Goal: Task Accomplishment & Management: Manage account settings

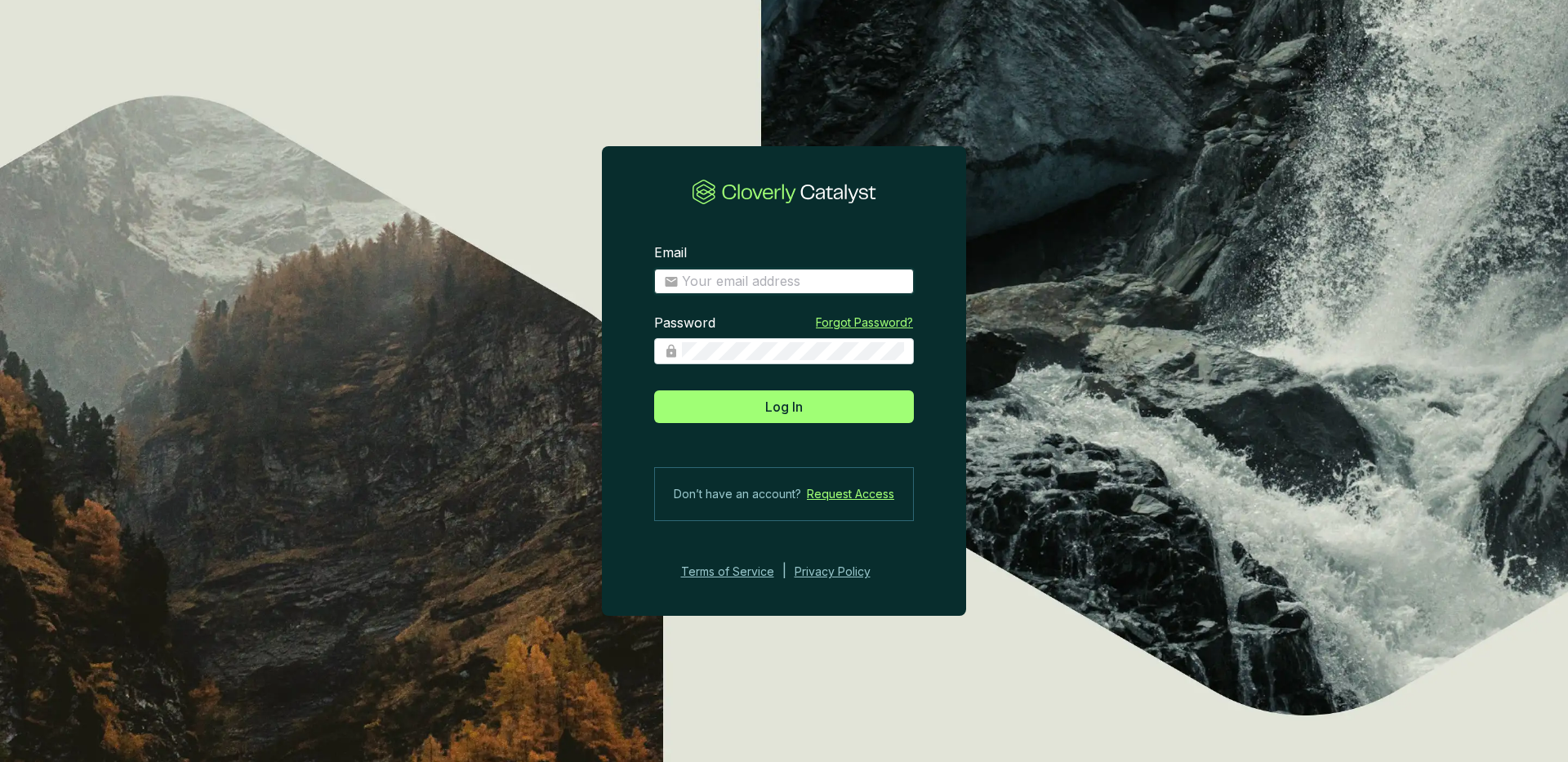
click at [763, 285] on input "Email" at bounding box center [793, 282] width 222 height 18
type input "[EMAIL_ADDRESS][DOMAIN_NAME]"
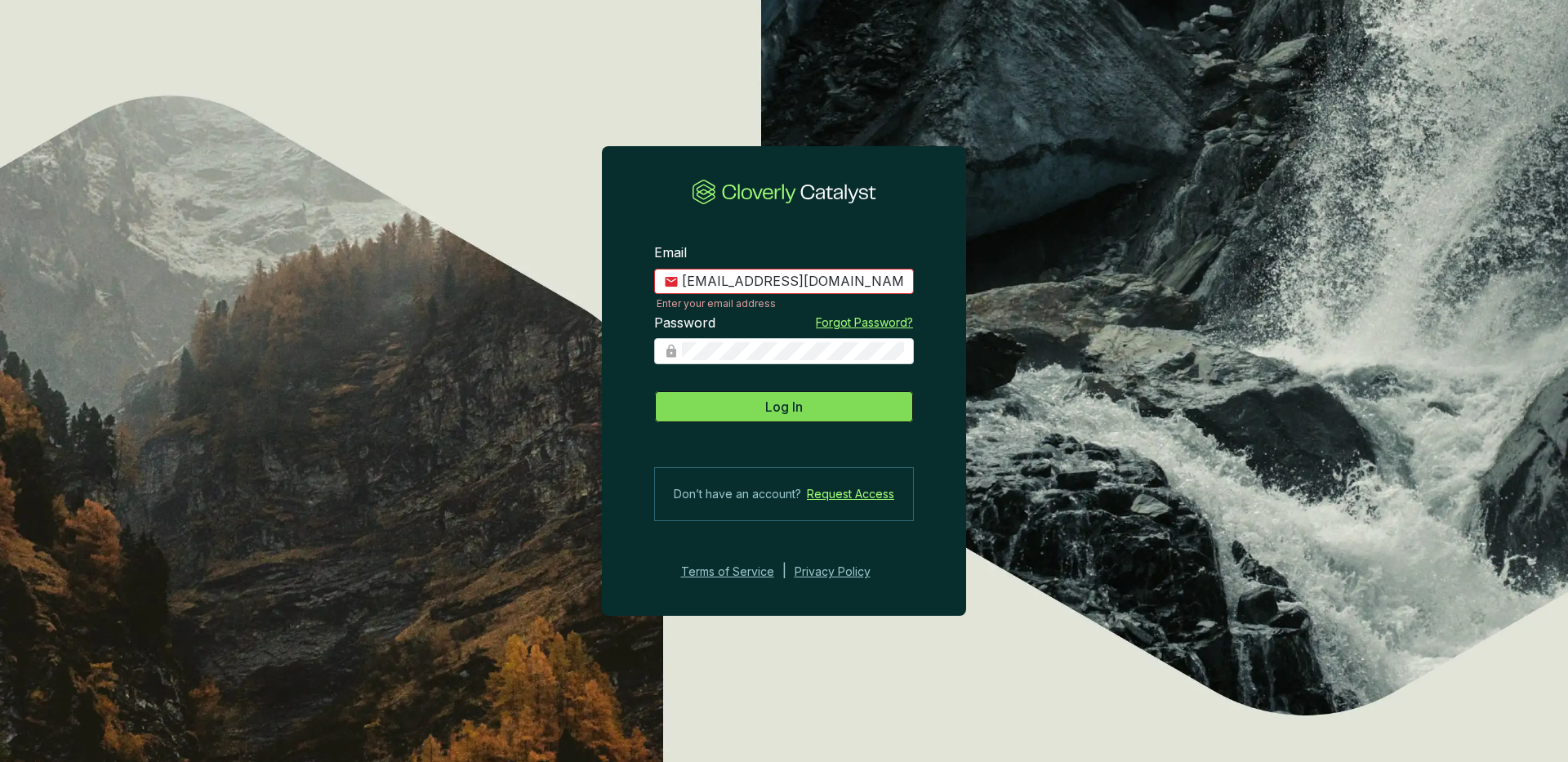
click at [798, 403] on span "Log In" at bounding box center [784, 406] width 38 height 20
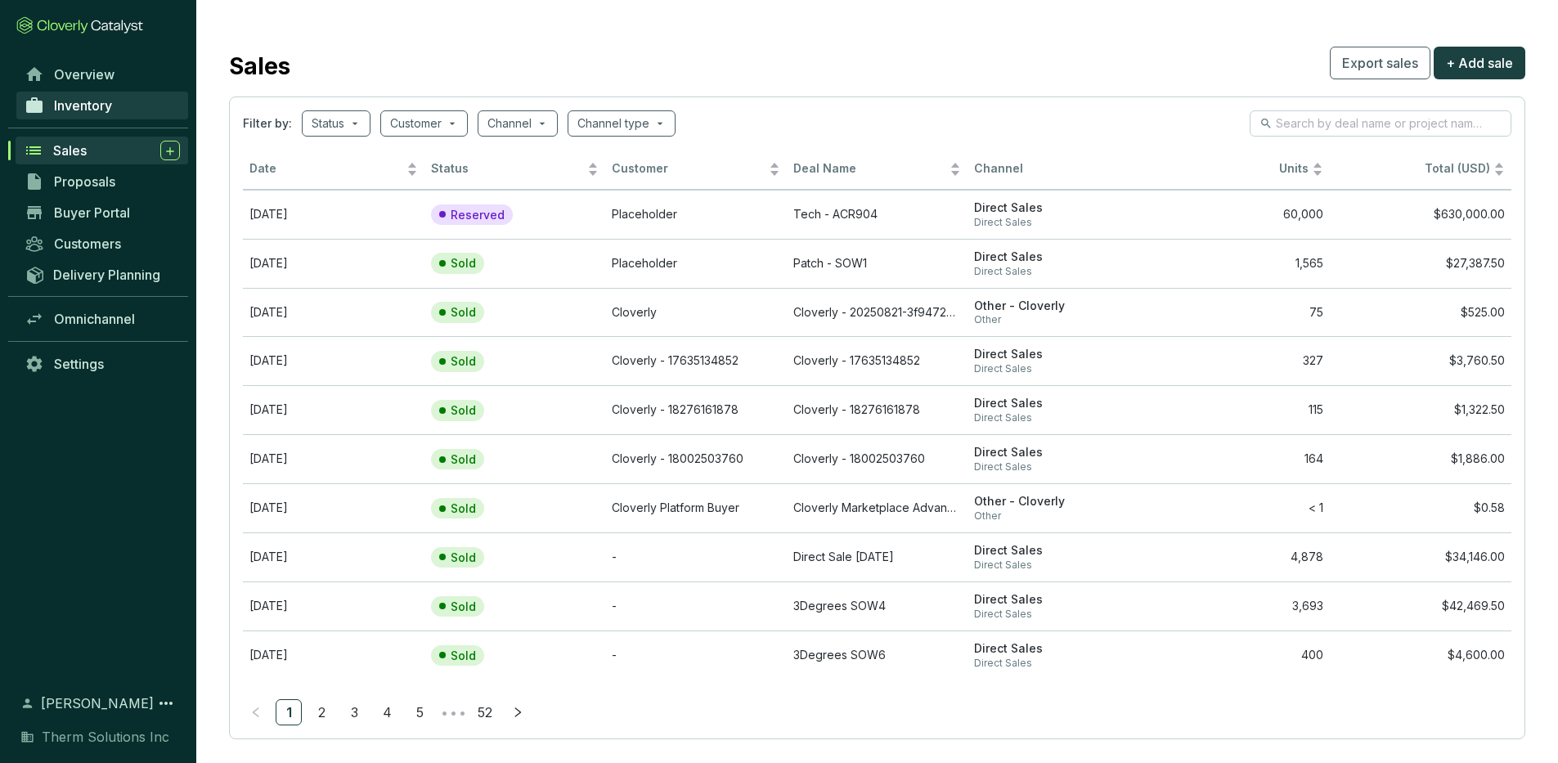
click at [111, 105] on span "Inventory" at bounding box center [83, 105] width 58 height 16
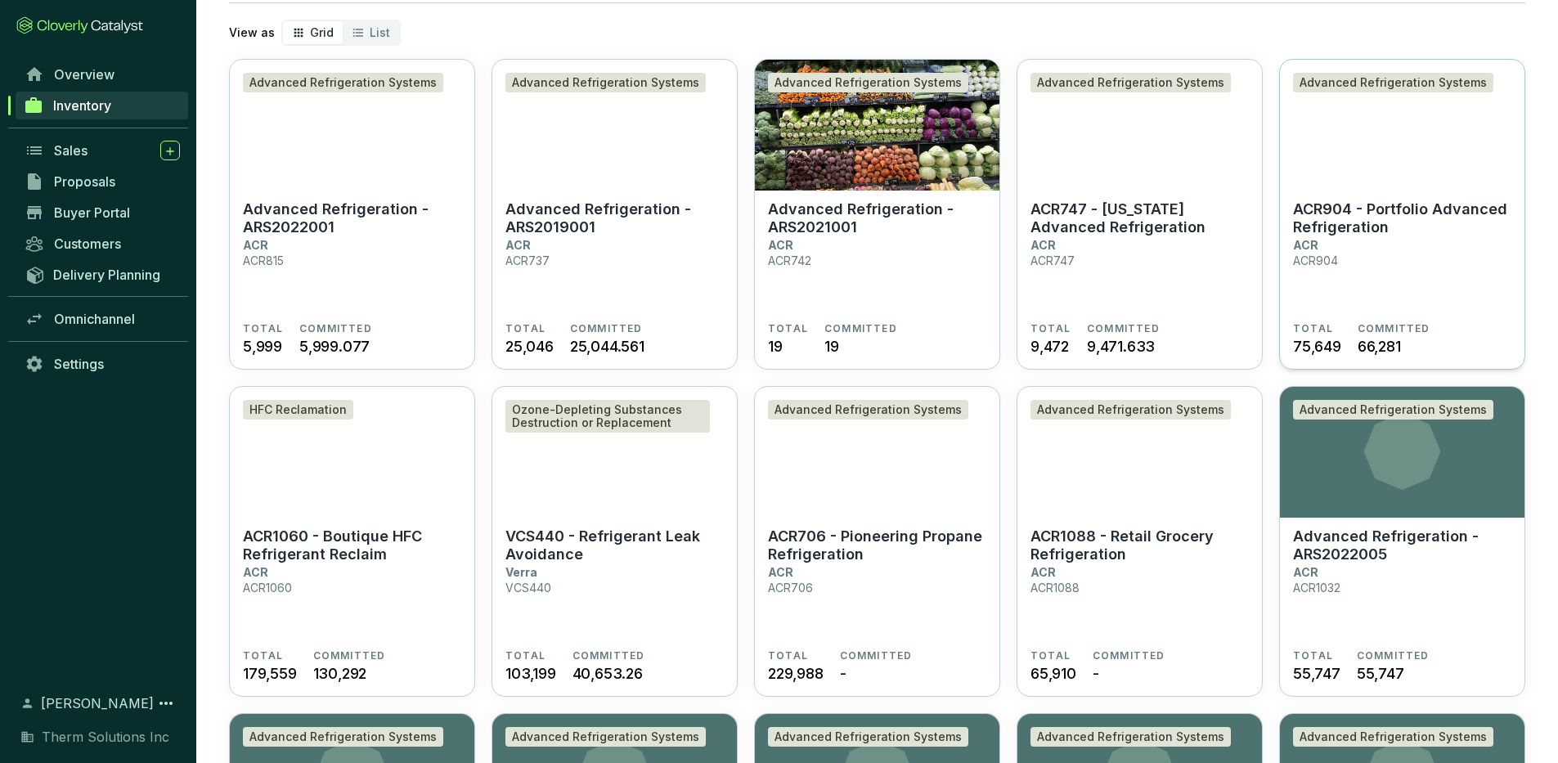
scroll to position [101, 0]
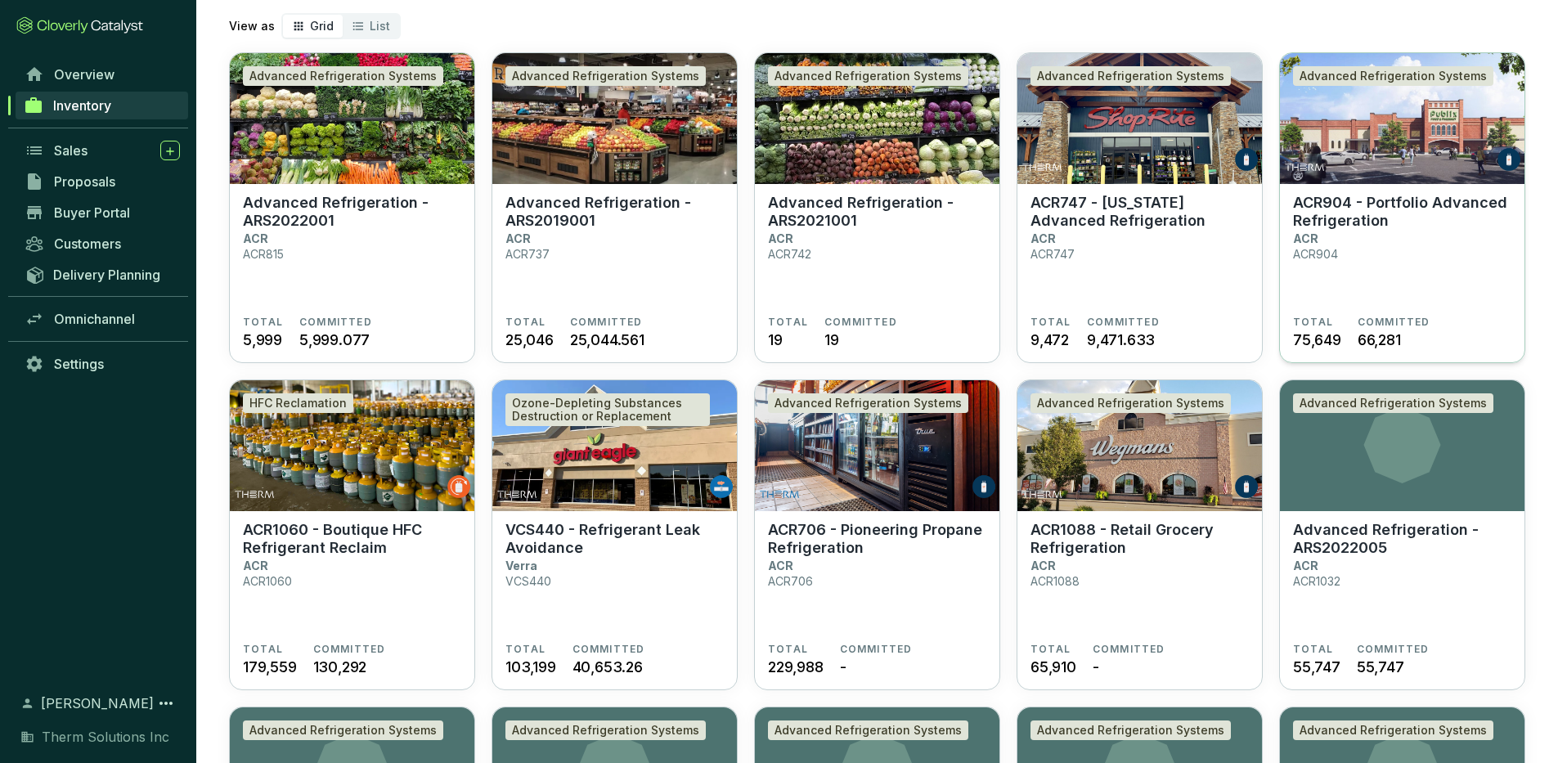
click at [1412, 231] on section "ACR904 - Portfolio Advanced Refrigeration ACR ACR904" at bounding box center [1402, 255] width 218 height 122
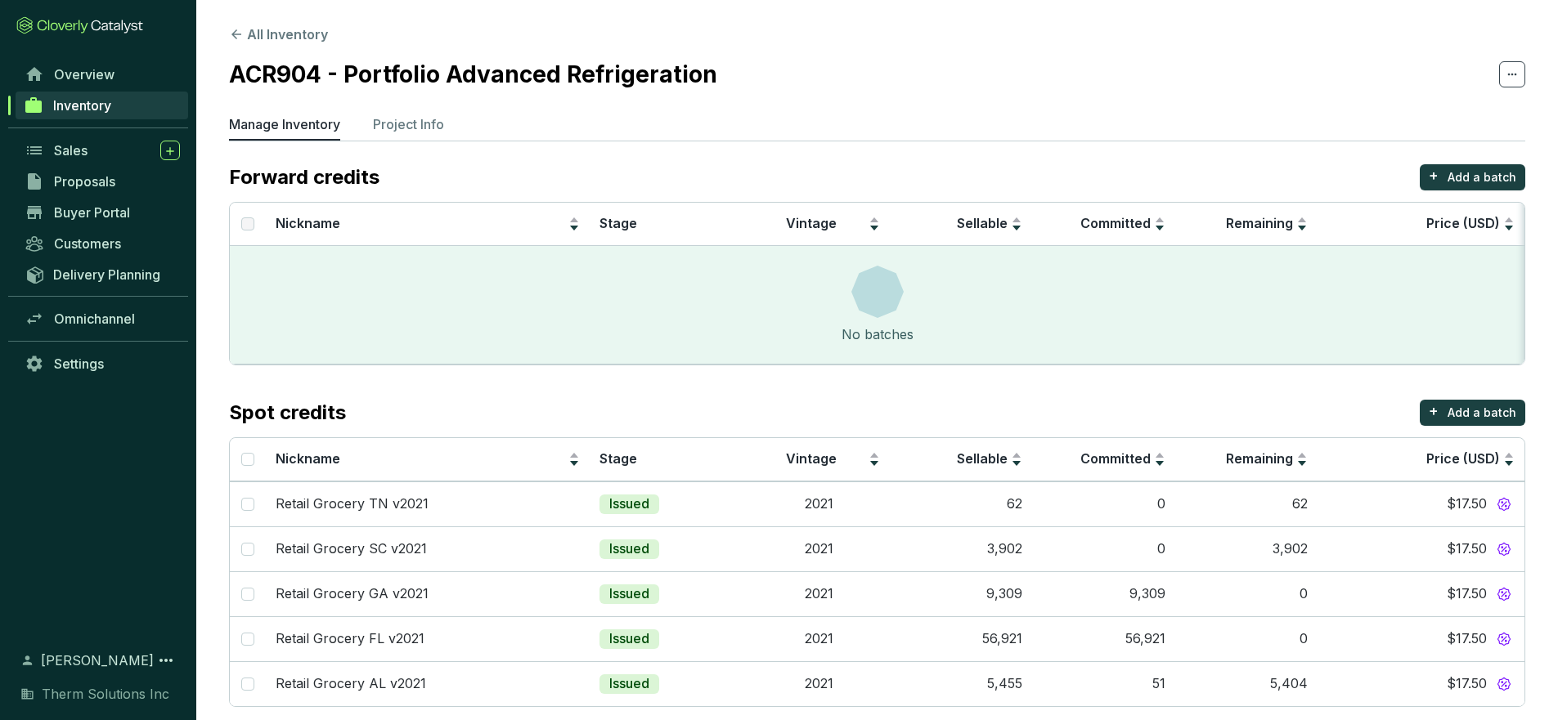
scroll to position [20, 0]
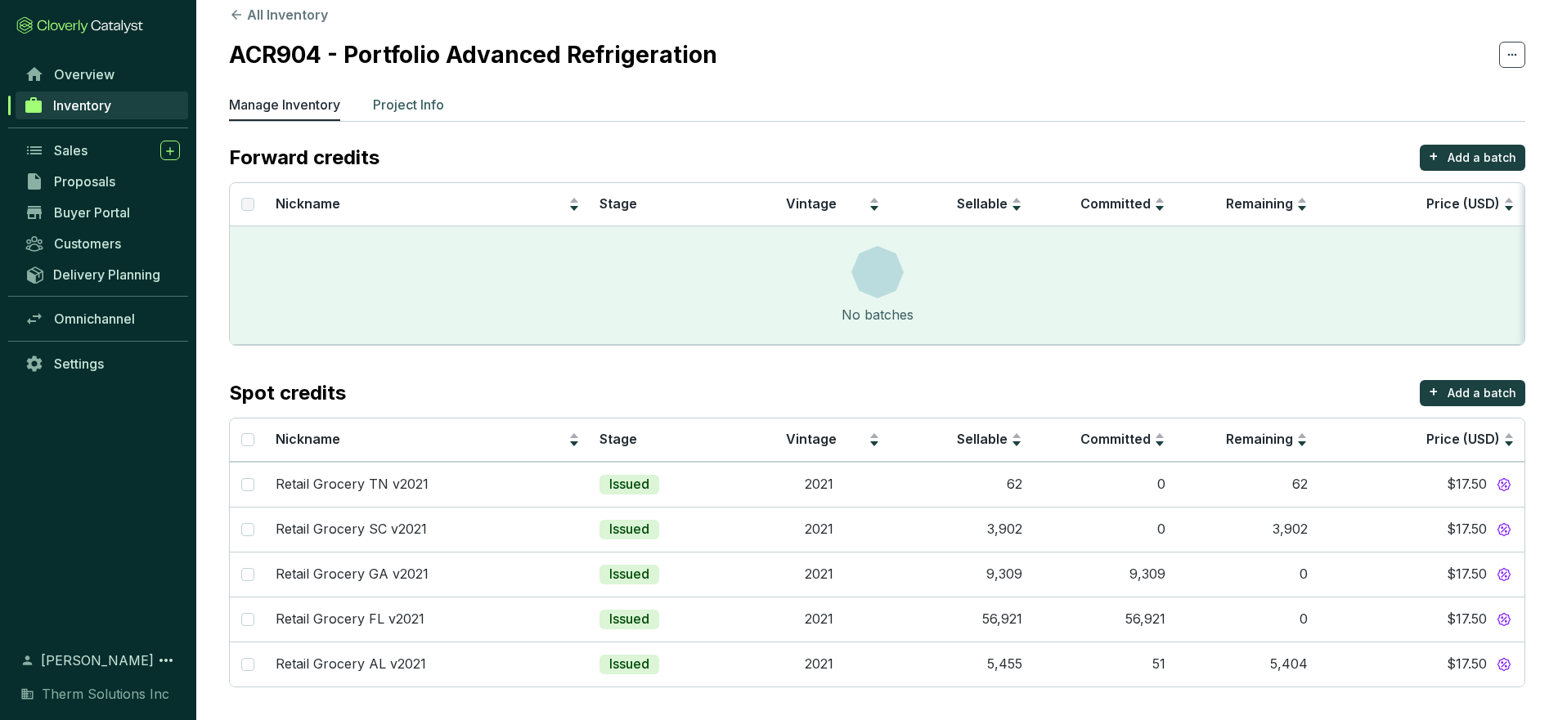
click at [404, 109] on p "Project Info" at bounding box center [408, 105] width 71 height 20
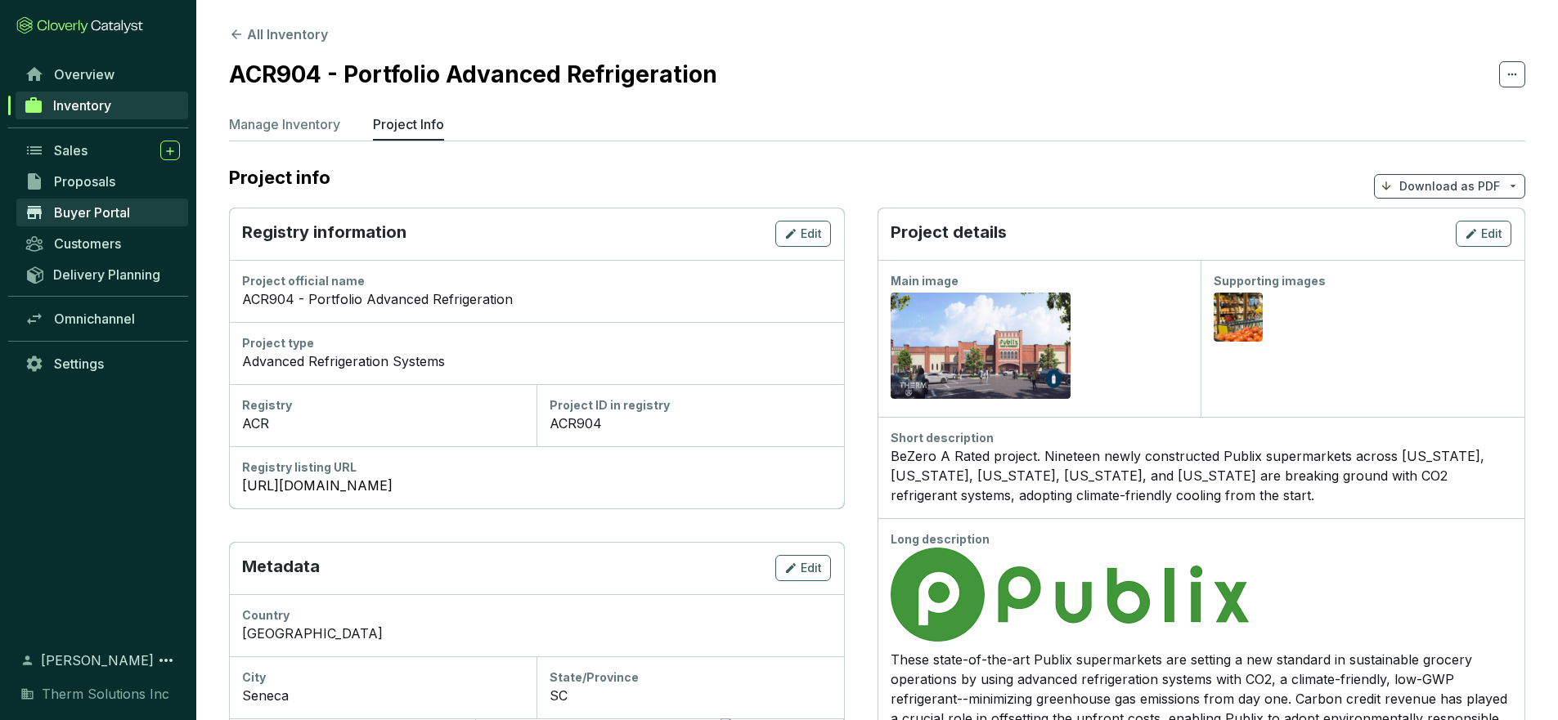
click at [96, 206] on span "Buyer Portal" at bounding box center [92, 212] width 76 height 16
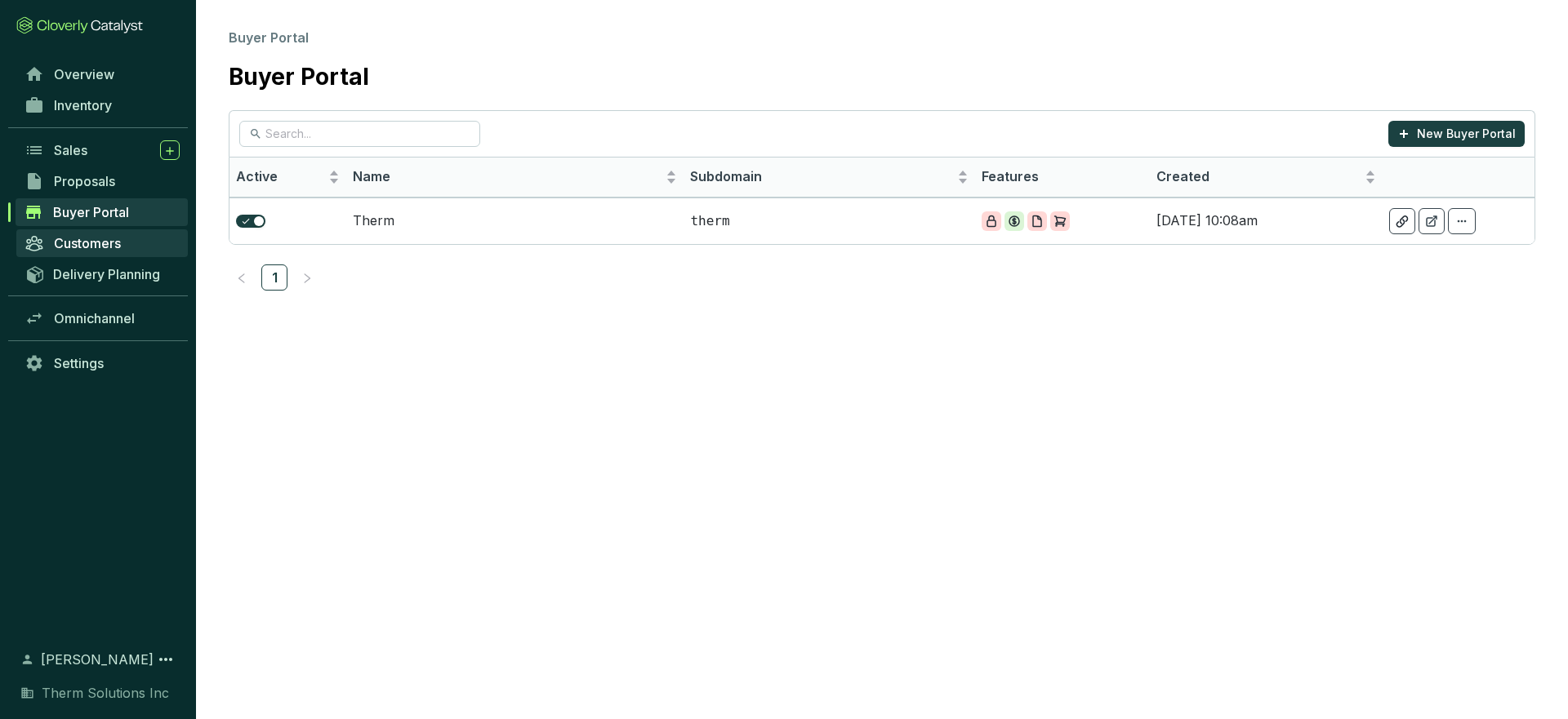
click at [92, 245] on span "Customers" at bounding box center [87, 244] width 67 height 16
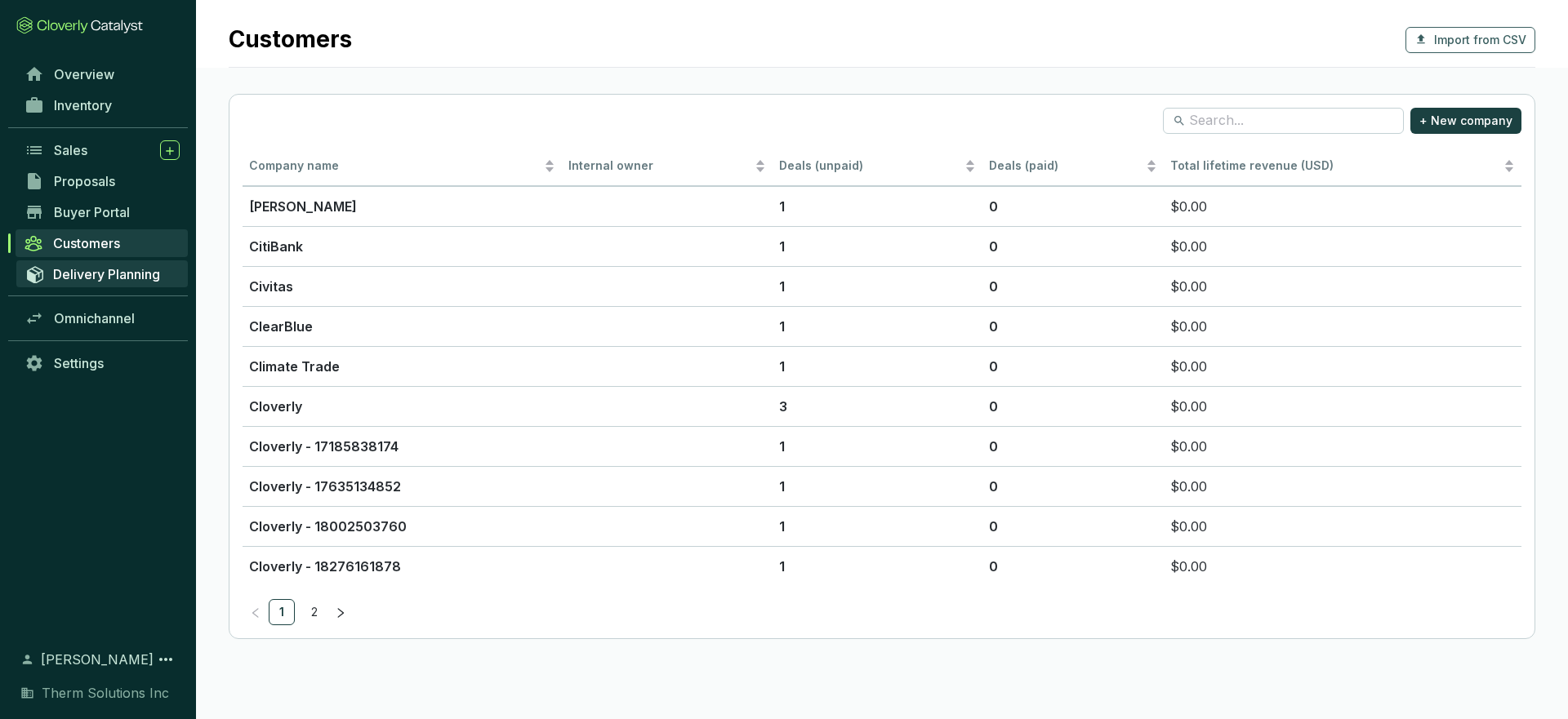
click at [122, 276] on span "Delivery Planning" at bounding box center [106, 275] width 107 height 16
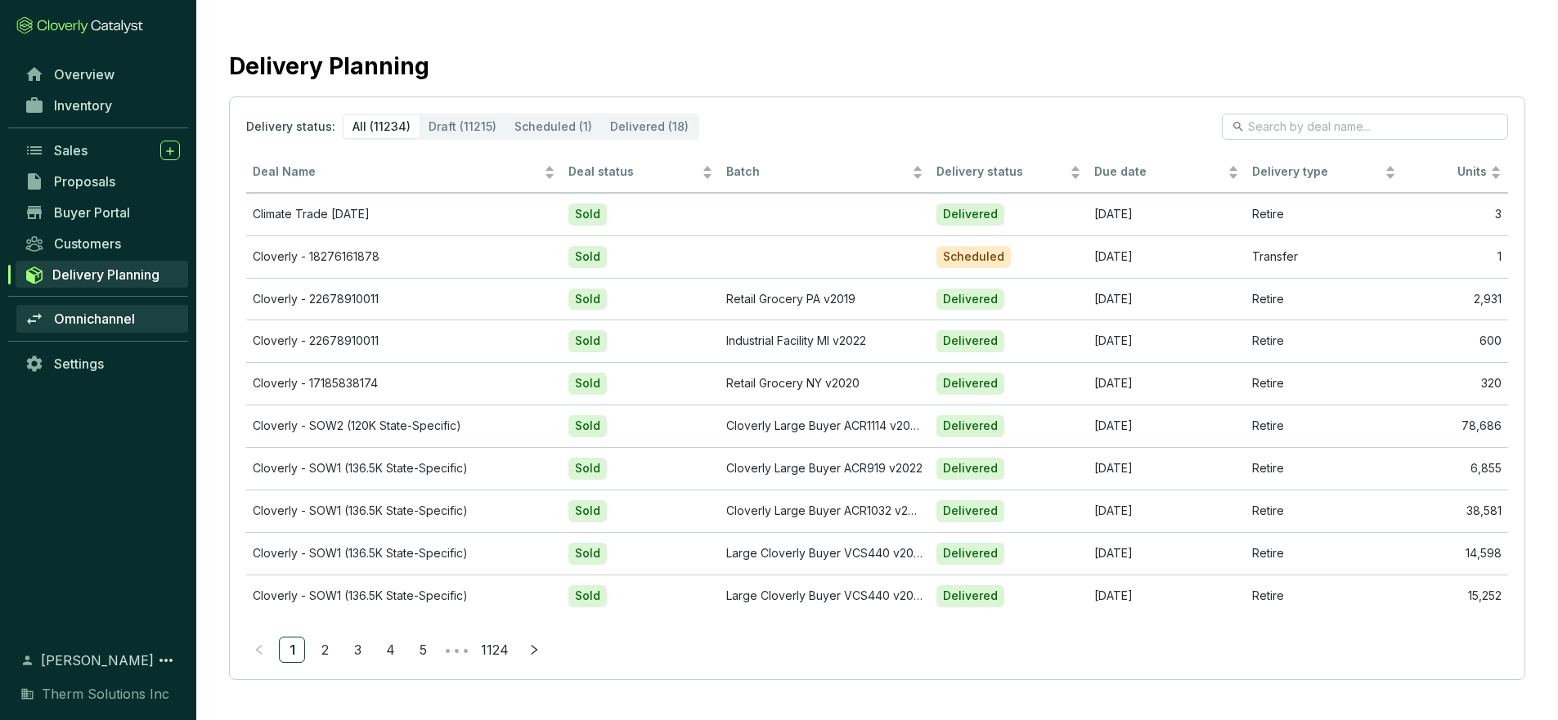
click at [96, 321] on span "Omnichannel" at bounding box center [94, 319] width 81 height 16
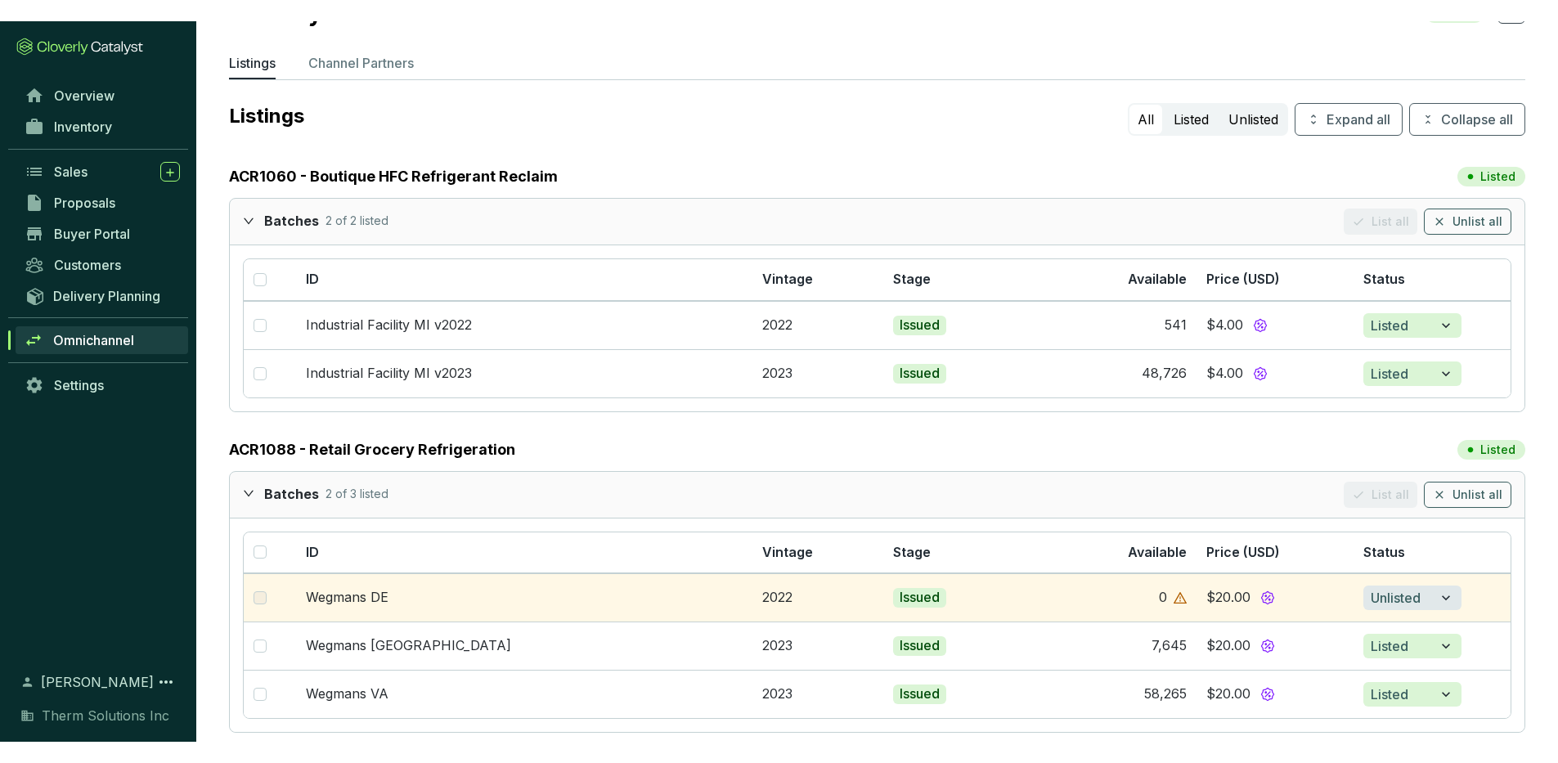
scroll to position [43, 0]
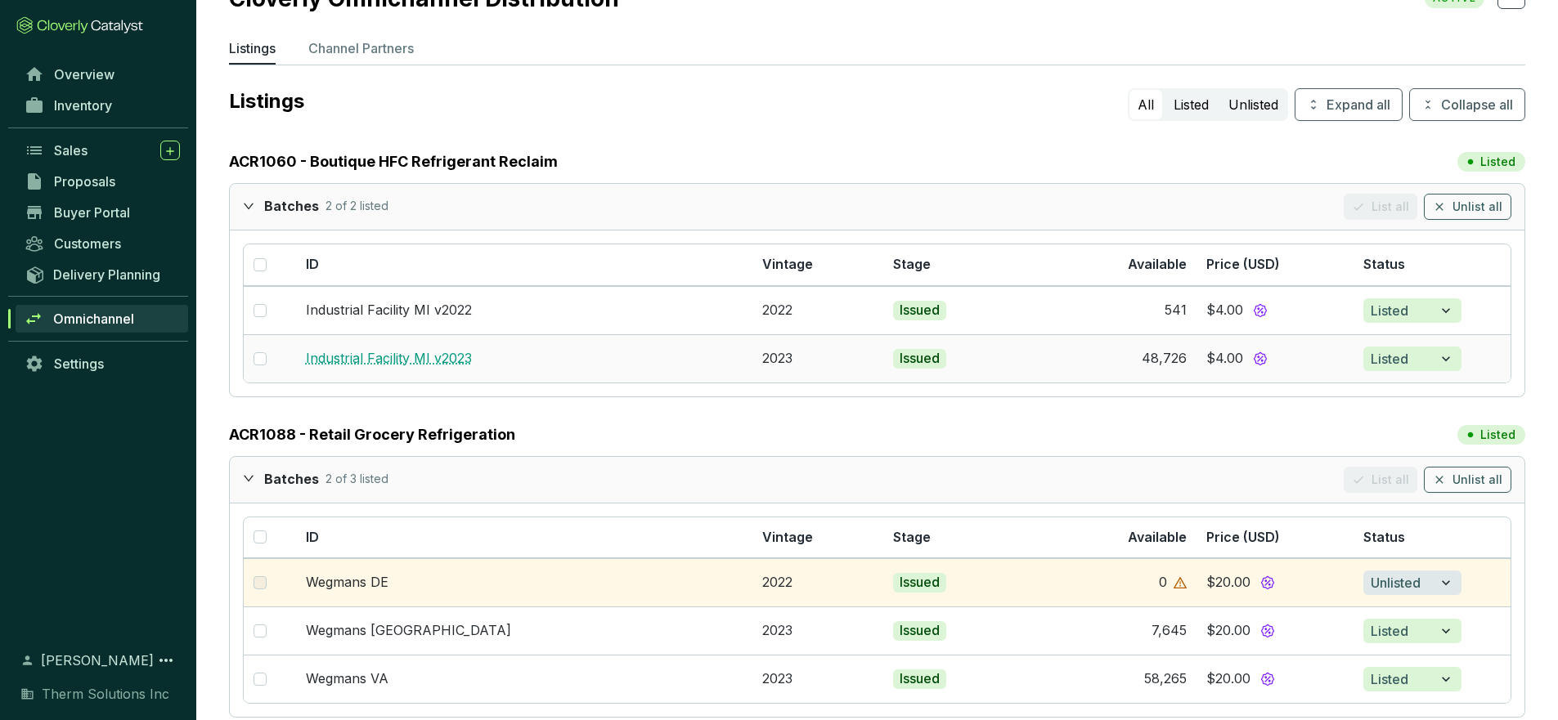
click at [438, 365] on link "Industrial Facility MI v2023" at bounding box center [389, 358] width 166 height 16
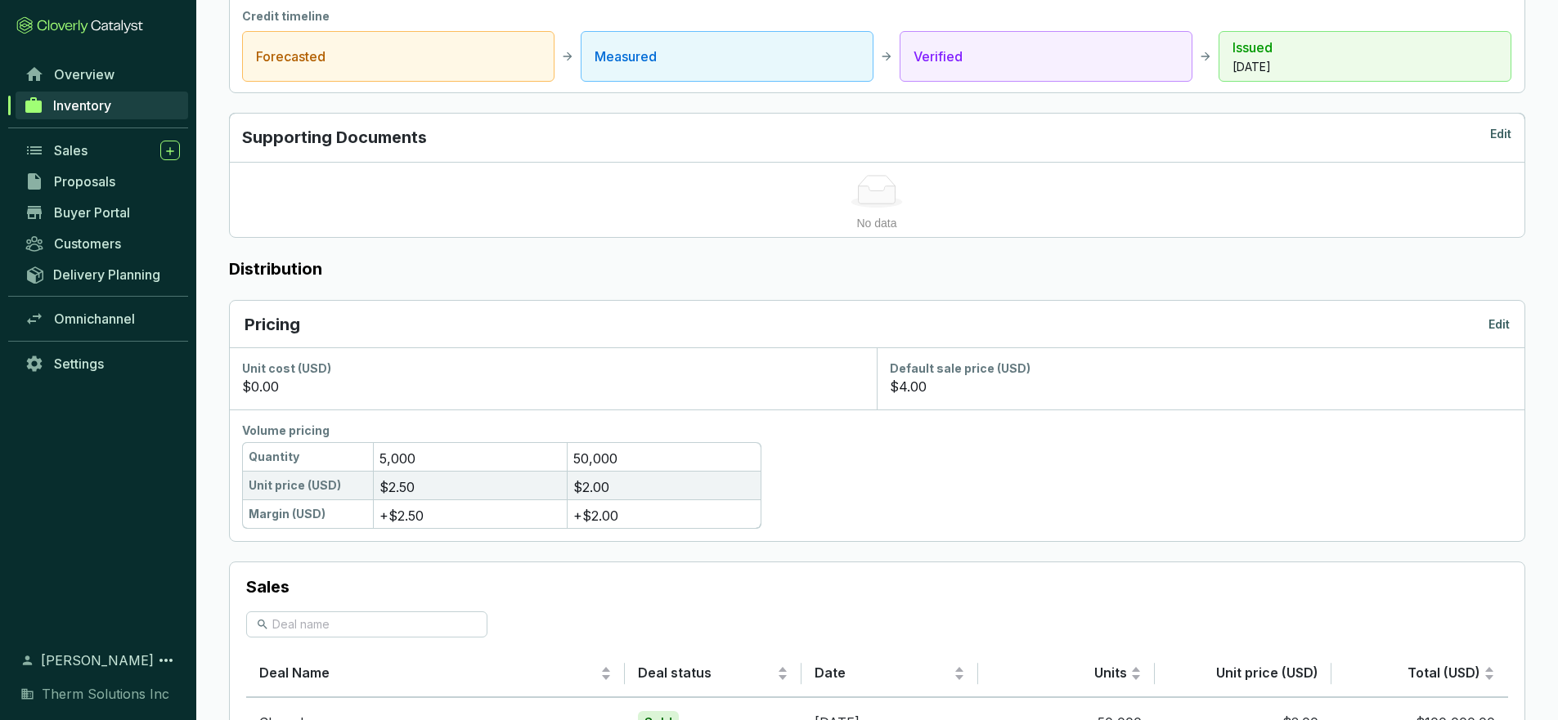
scroll to position [657, 0]
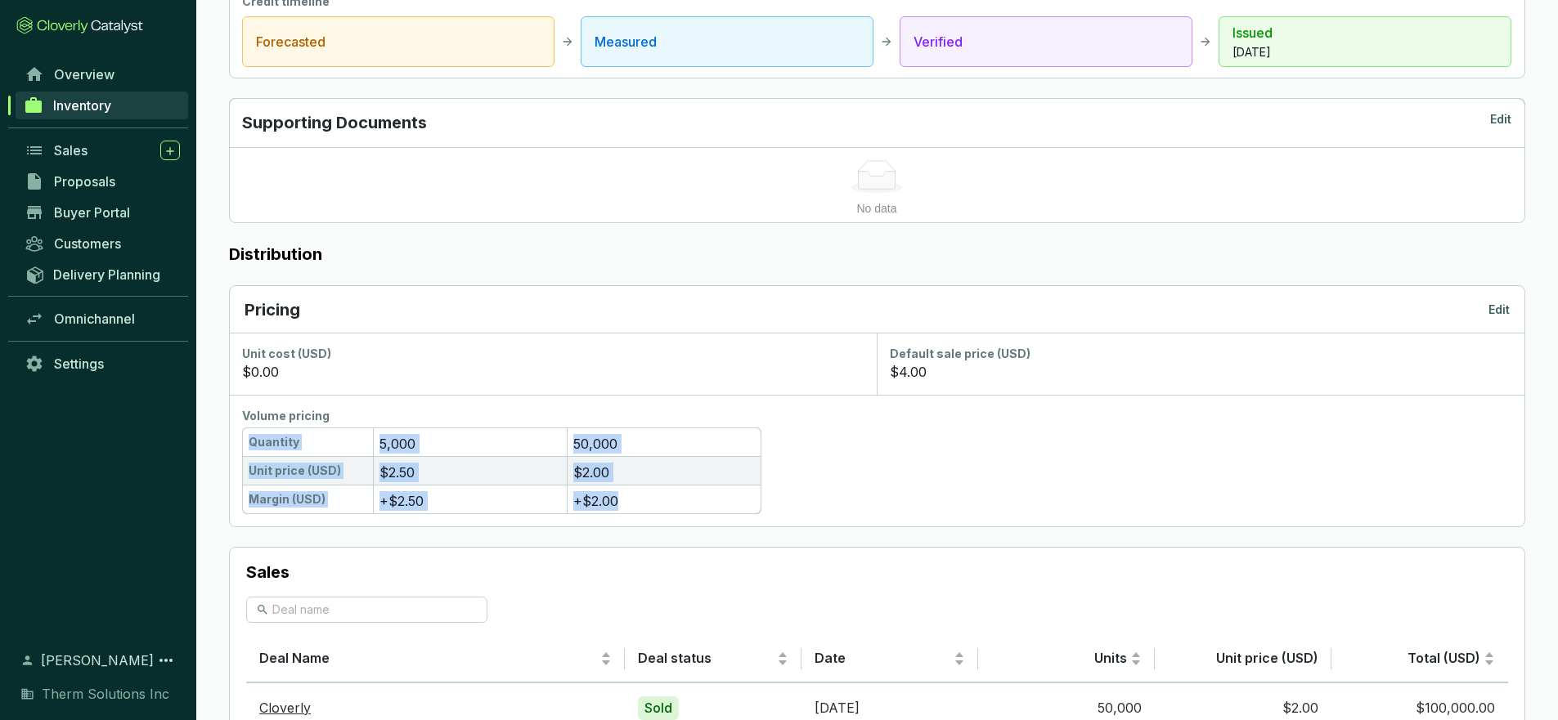
drag, startPoint x: 627, startPoint y: 502, endPoint x: 240, endPoint y: 443, distance: 392.1
click at [240, 443] on div "Volume pricing Quantity 5,000 50,000 Unit price (USD) $2.50 $2.00 Margin (USD) …" at bounding box center [876, 461] width 1295 height 132
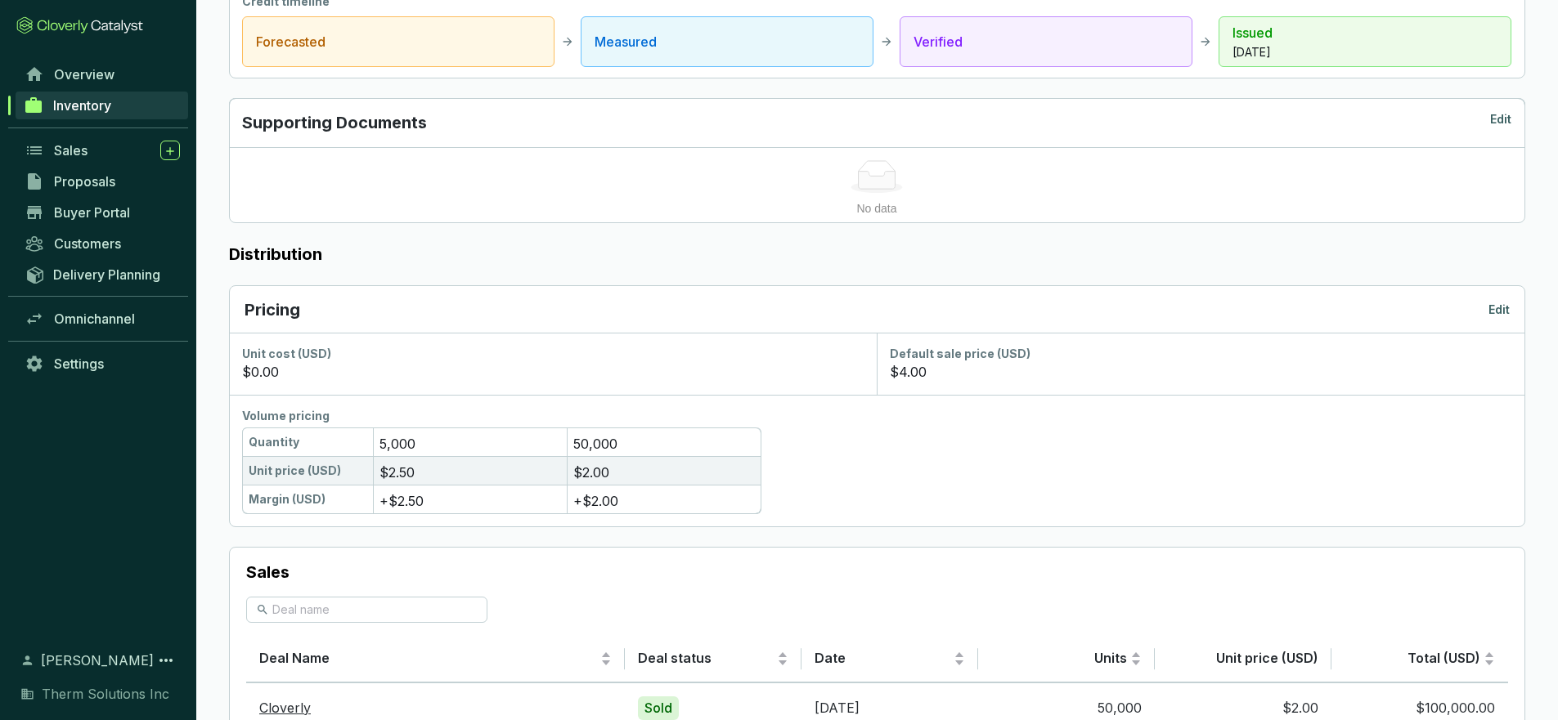
click at [693, 449] on div "50,000" at bounding box center [664, 442] width 194 height 29
drag, startPoint x: 925, startPoint y: 373, endPoint x: 852, endPoint y: 373, distance: 72.8
click at [852, 373] on div "Unit cost (USD) $0.00 Default sale price (USD) $4.00 Volume pricing Quantity 5,…" at bounding box center [876, 430] width 1295 height 194
click at [913, 367] on p "$4.00" at bounding box center [908, 372] width 37 height 20
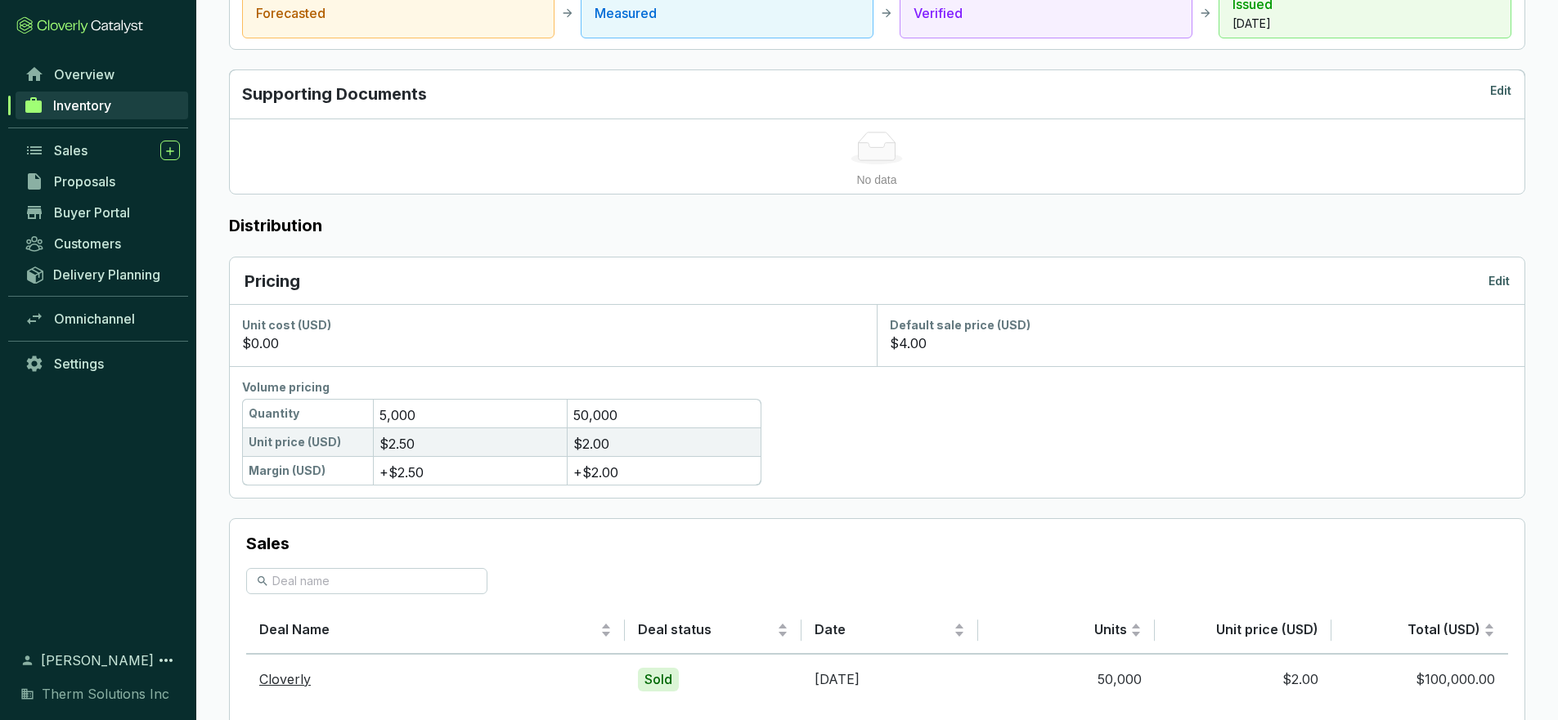
scroll to position [688, 0]
drag, startPoint x: 628, startPoint y: 439, endPoint x: 551, endPoint y: 439, distance: 76.9
click at [551, 439] on div "Unit price (USD) $2.50 $2.00" at bounding box center [876, 440] width 1269 height 29
click at [695, 444] on div "$2.00" at bounding box center [664, 440] width 194 height 29
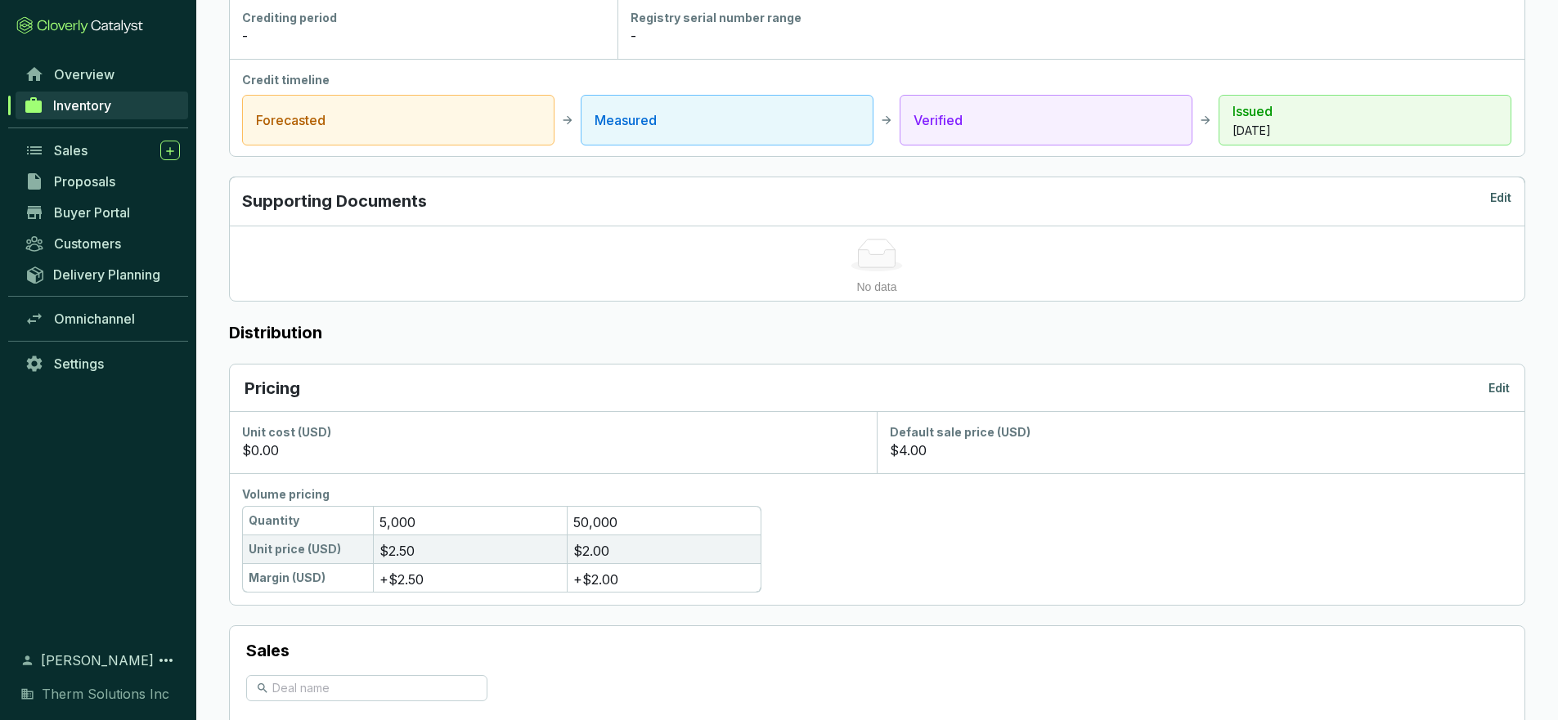
scroll to position [0, 0]
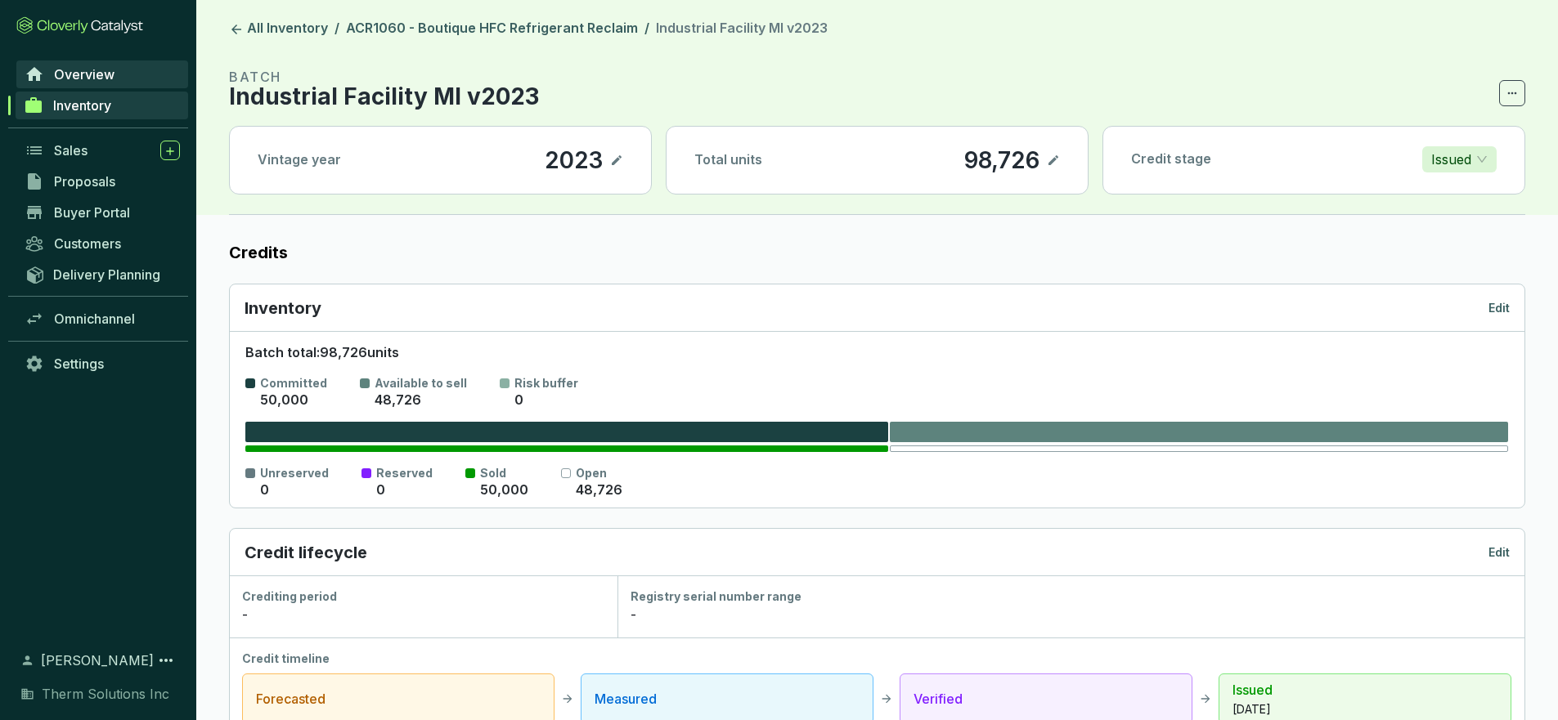
click at [82, 70] on span "Overview" at bounding box center [84, 74] width 61 height 16
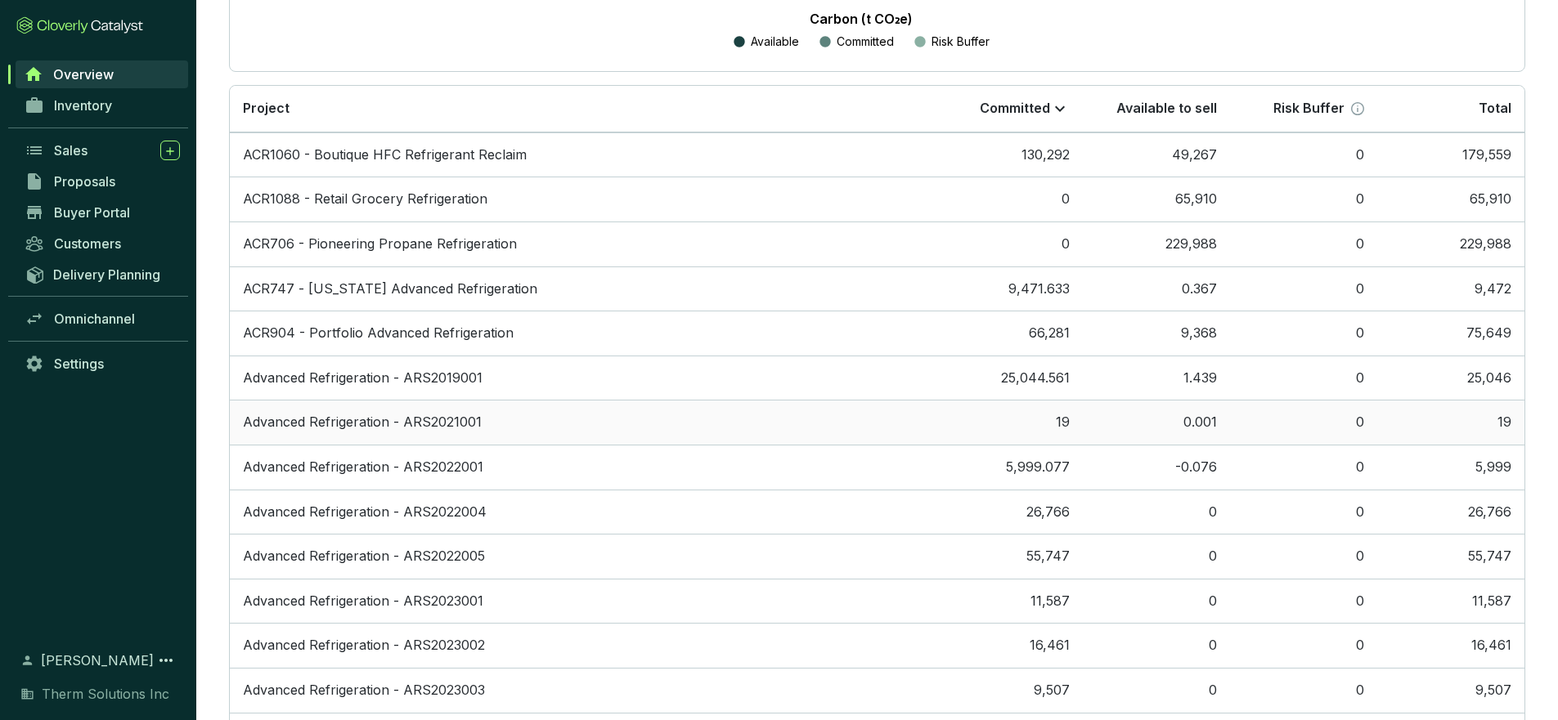
scroll to position [626, 0]
click at [412, 151] on td "ACR1060 - Boutique HFC Refrigerant Reclaim" at bounding box center [583, 155] width 706 height 45
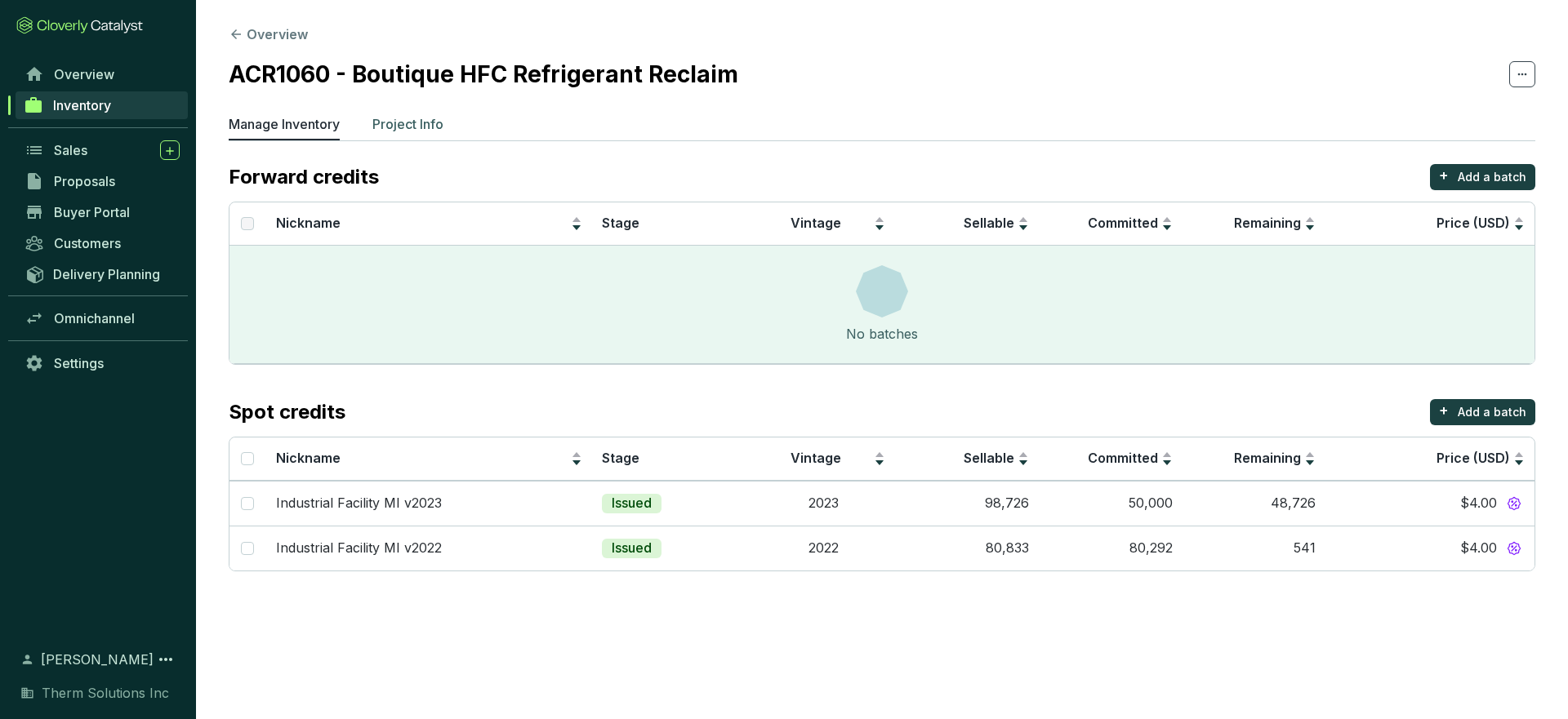
click at [410, 131] on p "Project Info" at bounding box center [407, 124] width 71 height 20
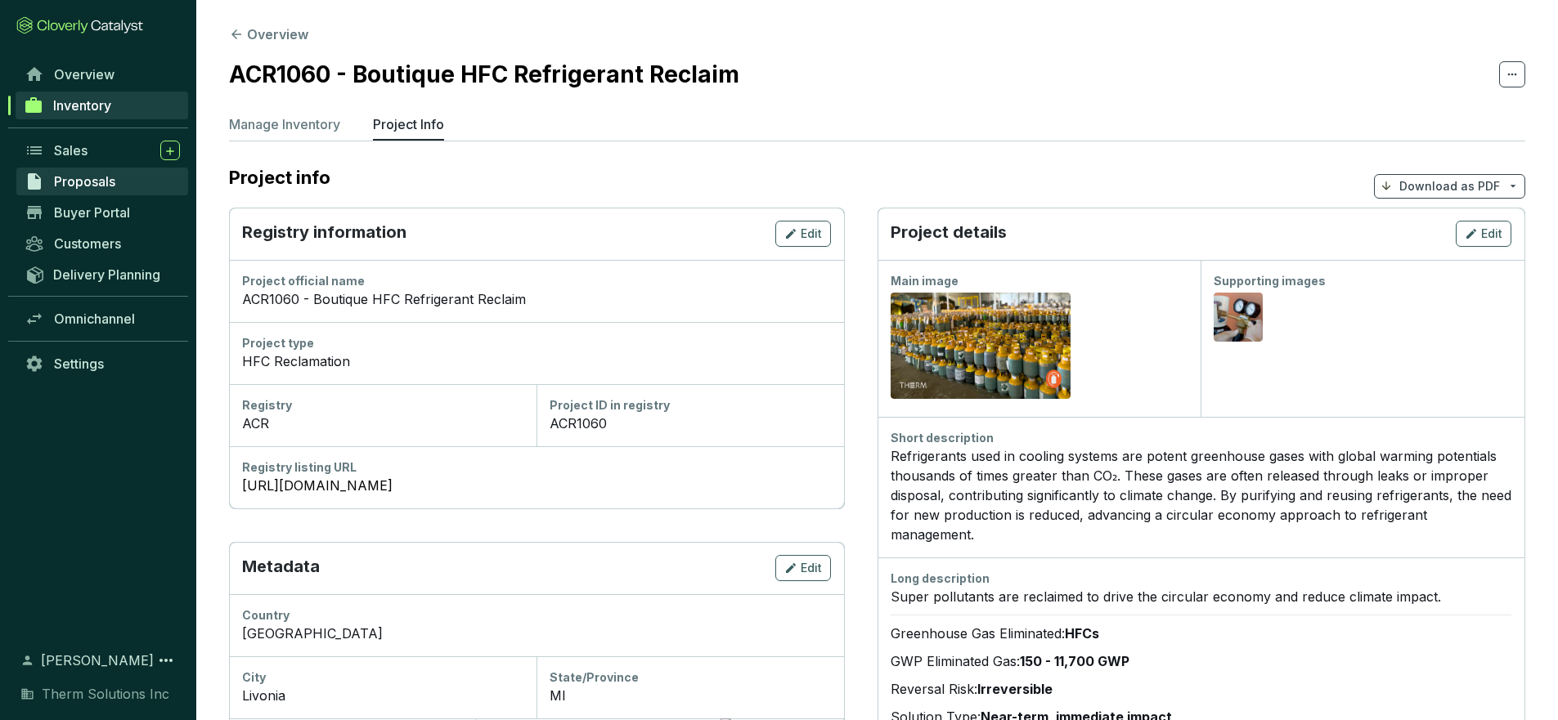
click at [91, 181] on span "Proposals" at bounding box center [84, 181] width 61 height 16
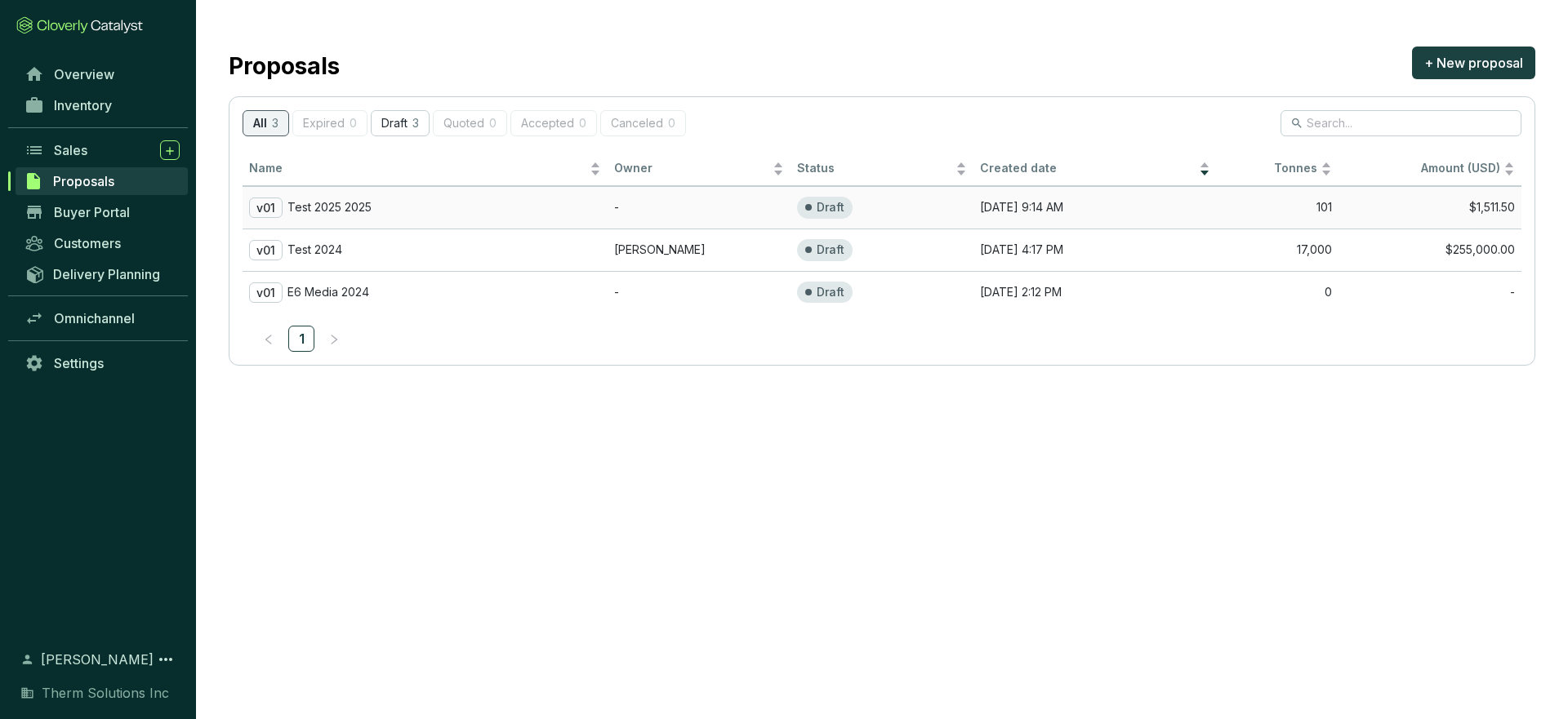
click at [508, 193] on td "v01 Test 2025 2025" at bounding box center [425, 207] width 366 height 43
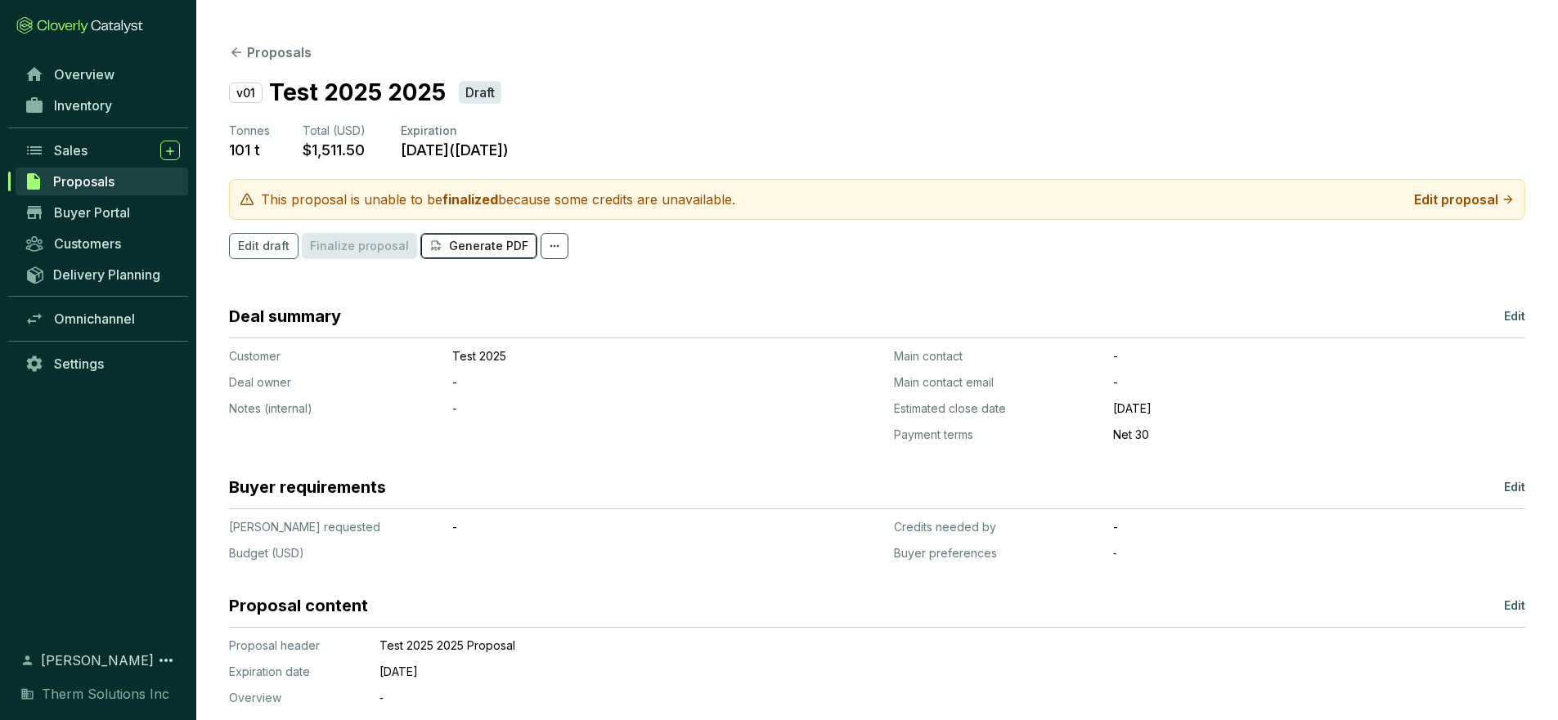
click at [470, 246] on p "Generate PDF" at bounding box center [488, 246] width 79 height 16
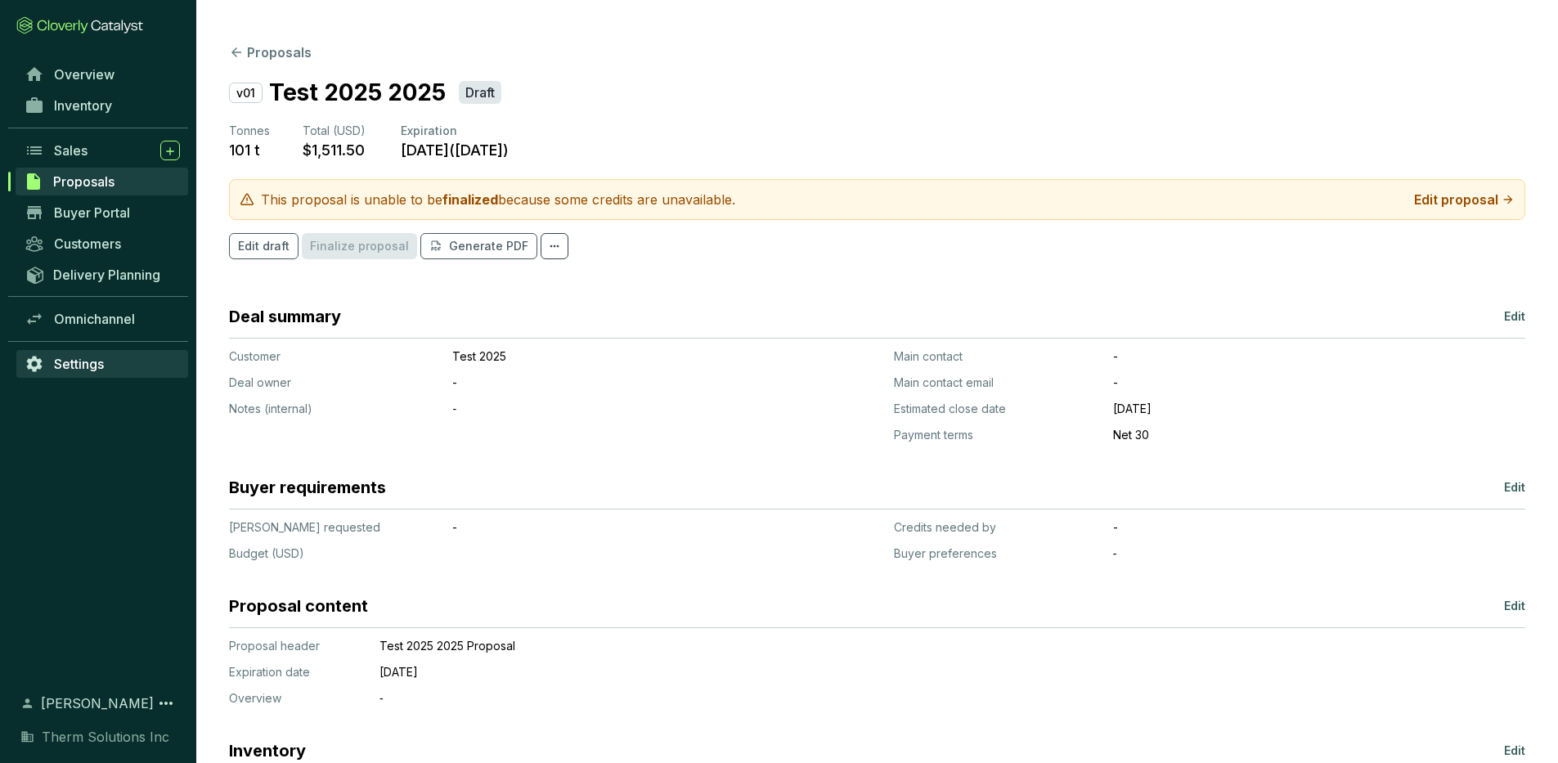
click at [74, 368] on span "Settings" at bounding box center [79, 364] width 50 height 16
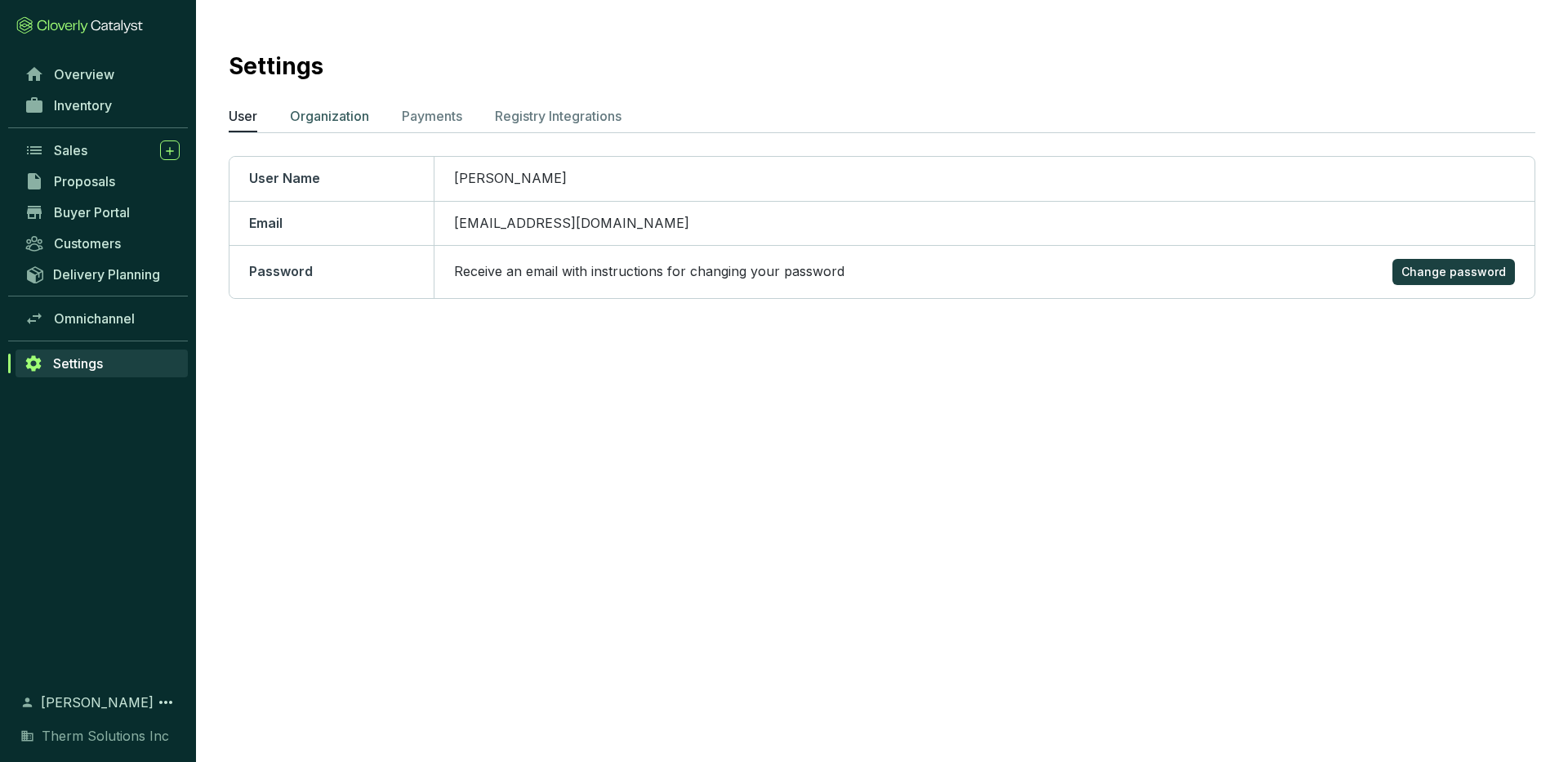
click at [360, 119] on p "Organization" at bounding box center [329, 116] width 79 height 20
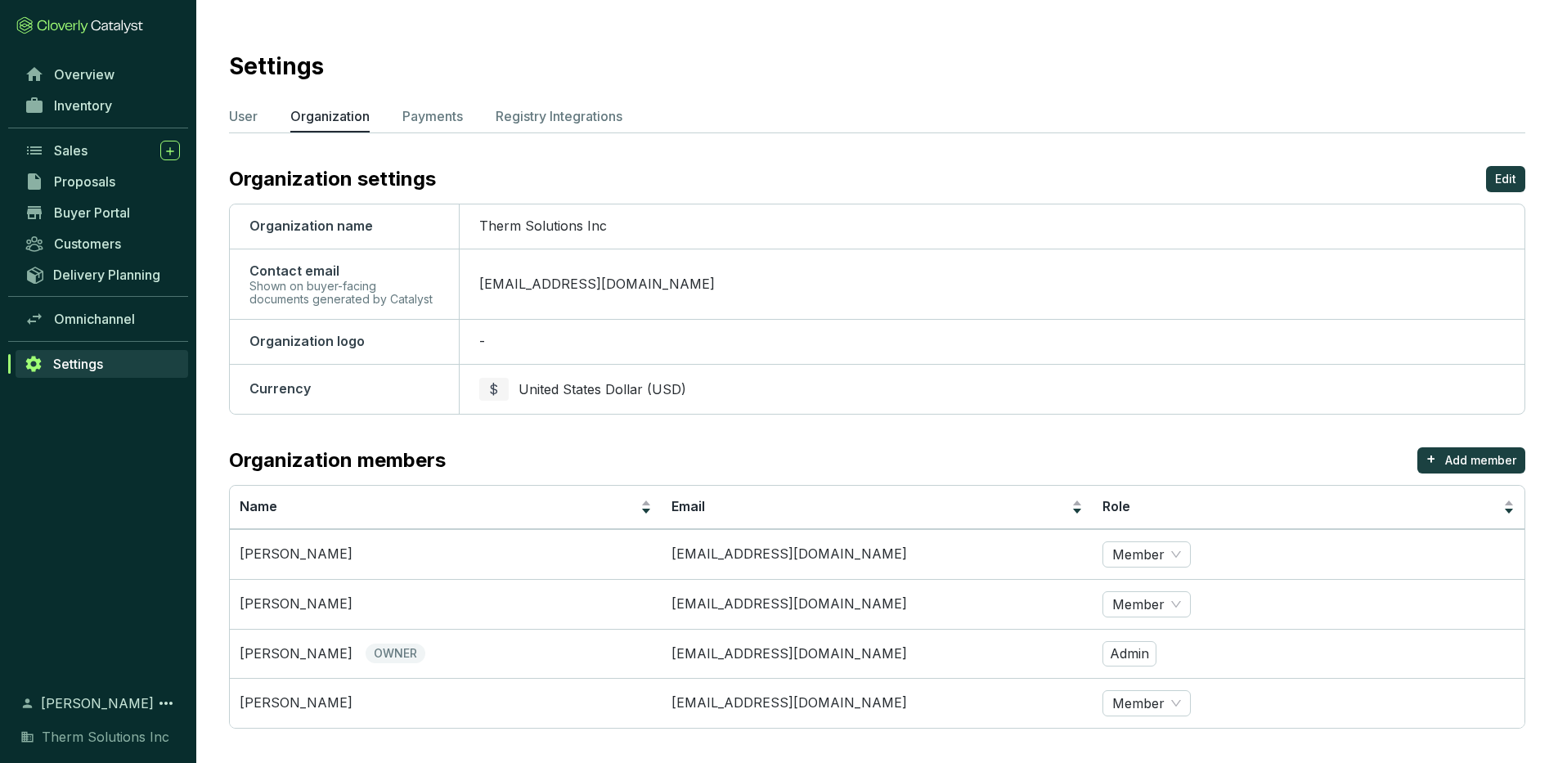
scroll to position [8, 0]
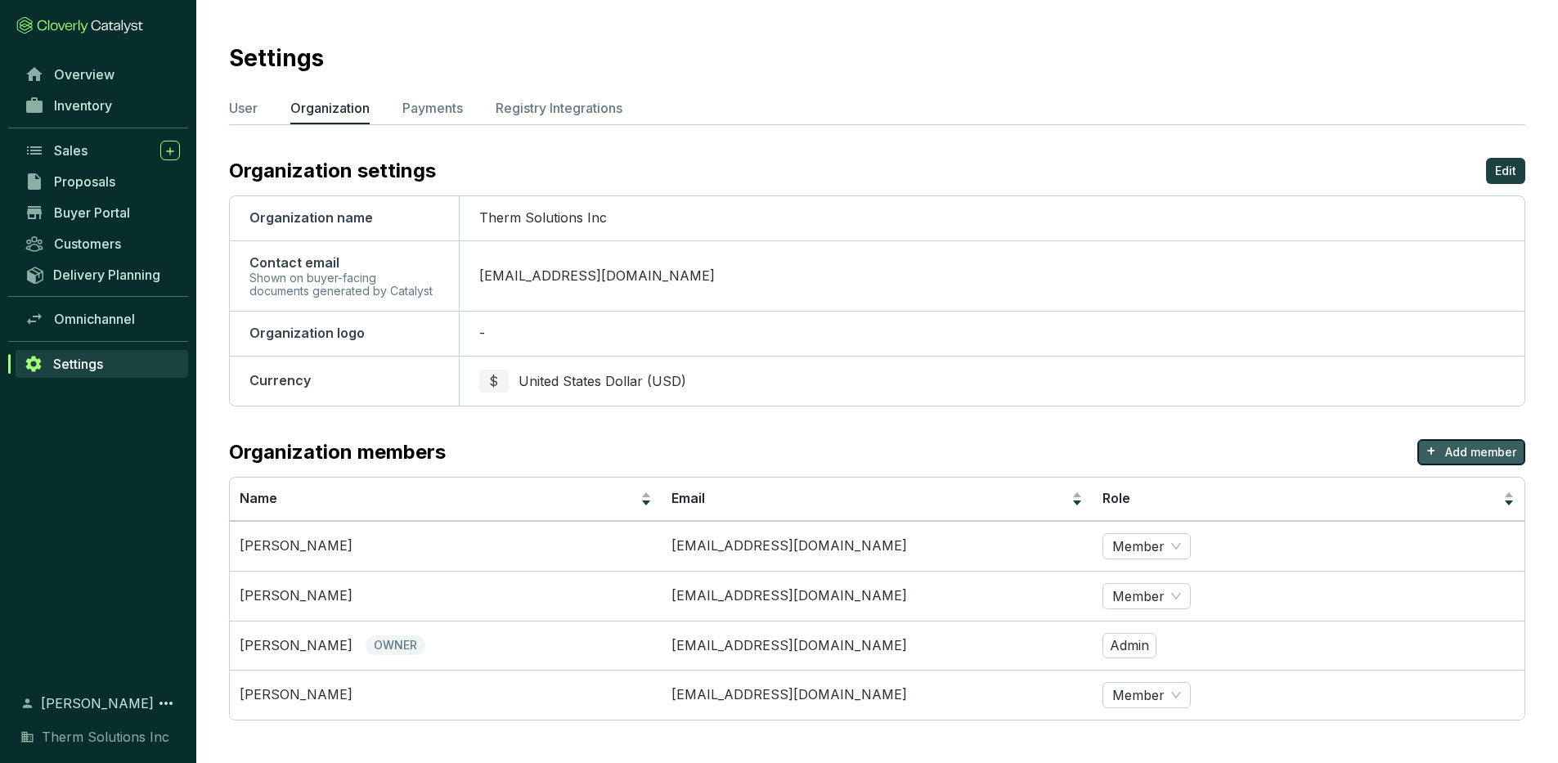
click at [1492, 453] on p "Add member" at bounding box center [1480, 452] width 71 height 16
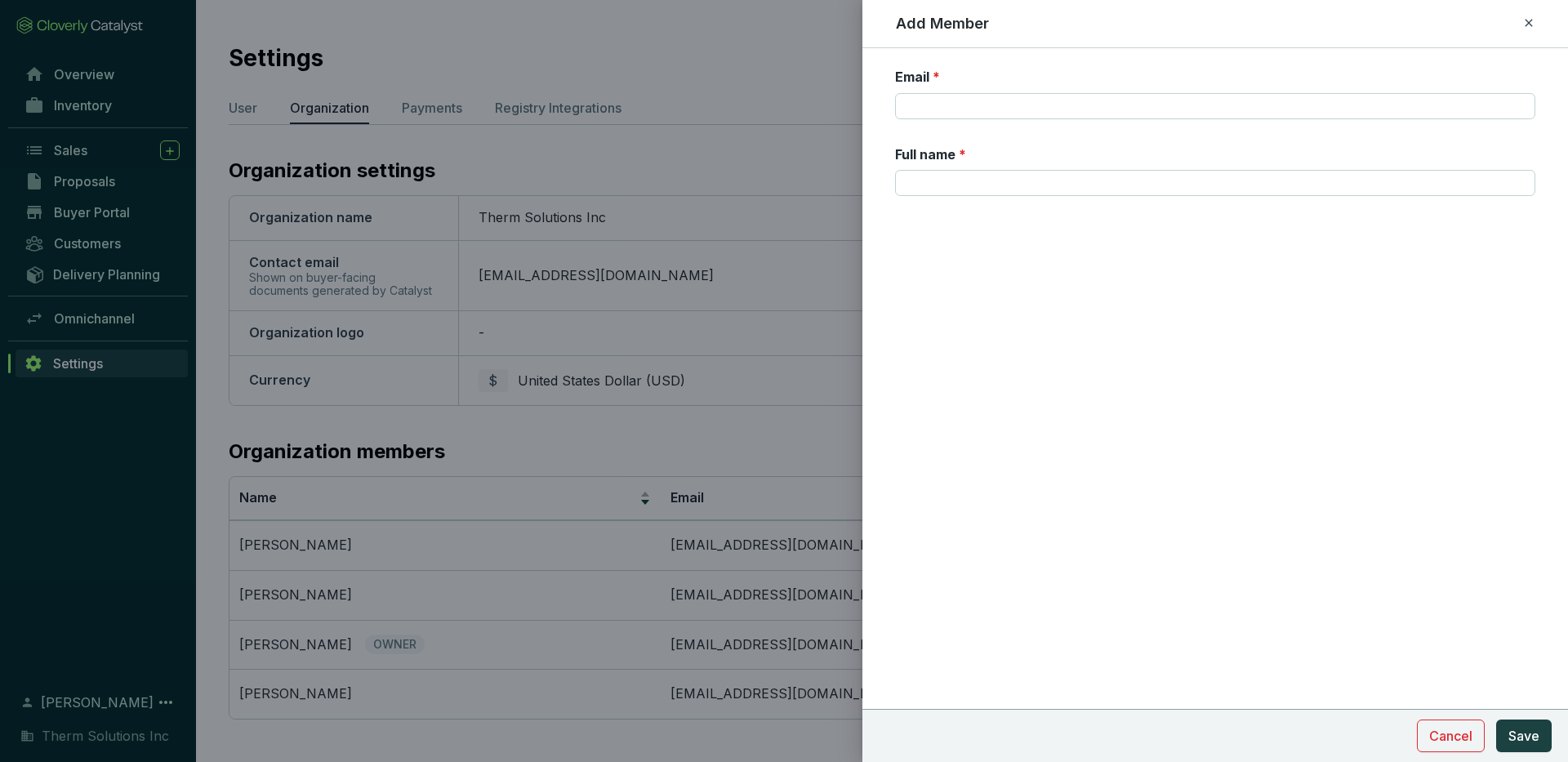
click at [983, 119] on div "Email * Full name *" at bounding box center [1214, 142] width 640 height 148
click at [1004, 111] on input "Email *" at bounding box center [1214, 106] width 640 height 26
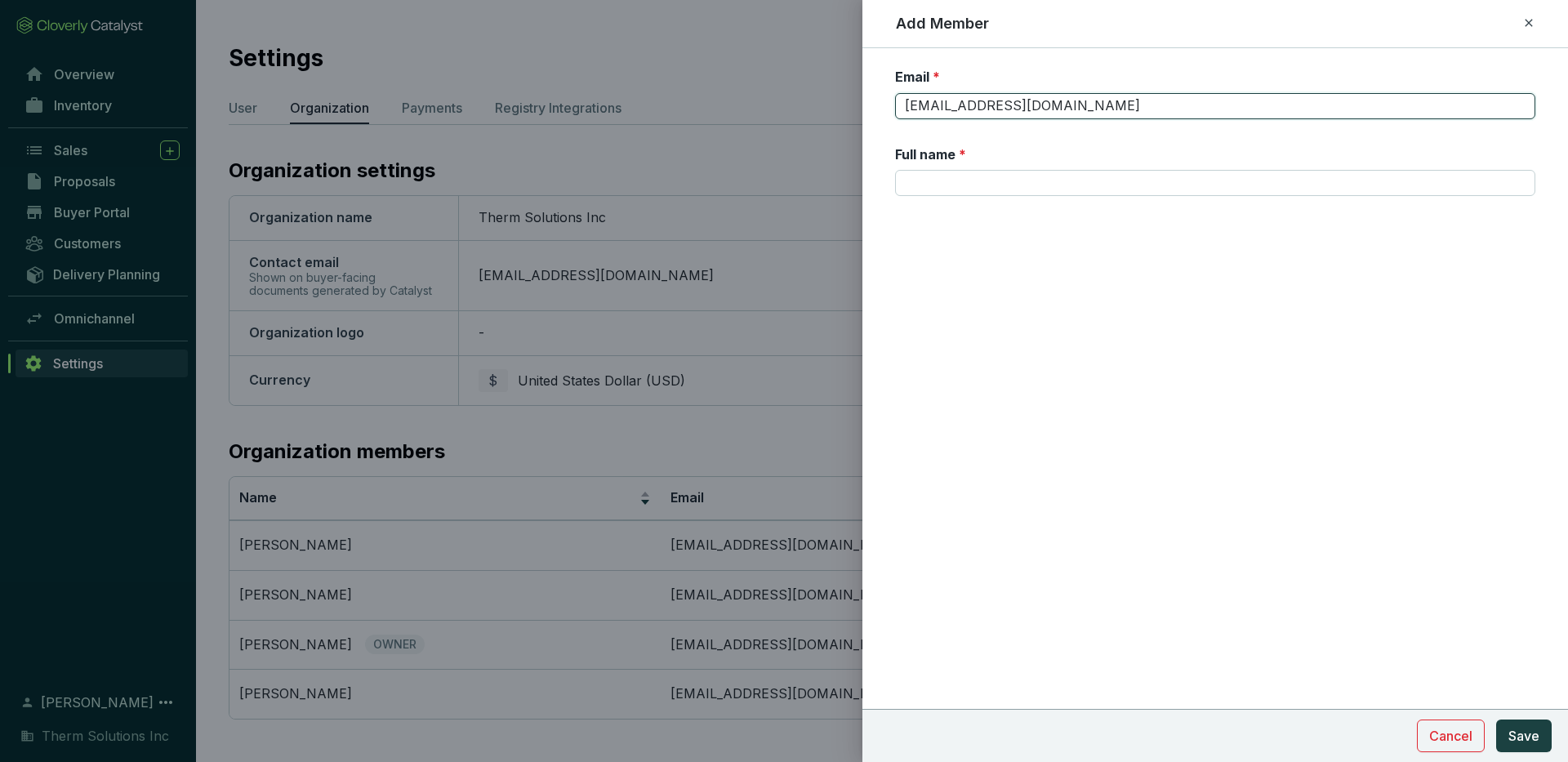
type input "[EMAIL_ADDRESS][DOMAIN_NAME]"
type input "J"
click at [1155, 345] on div "Email * [EMAIL_ADDRESS][DOMAIN_NAME] Full name * [PERSON_NAME] Save" at bounding box center [1215, 404] width 706 height 714
click at [1098, 194] on input "[PERSON_NAME]" at bounding box center [1214, 183] width 640 height 26
type input "[PERSON_NAME]"
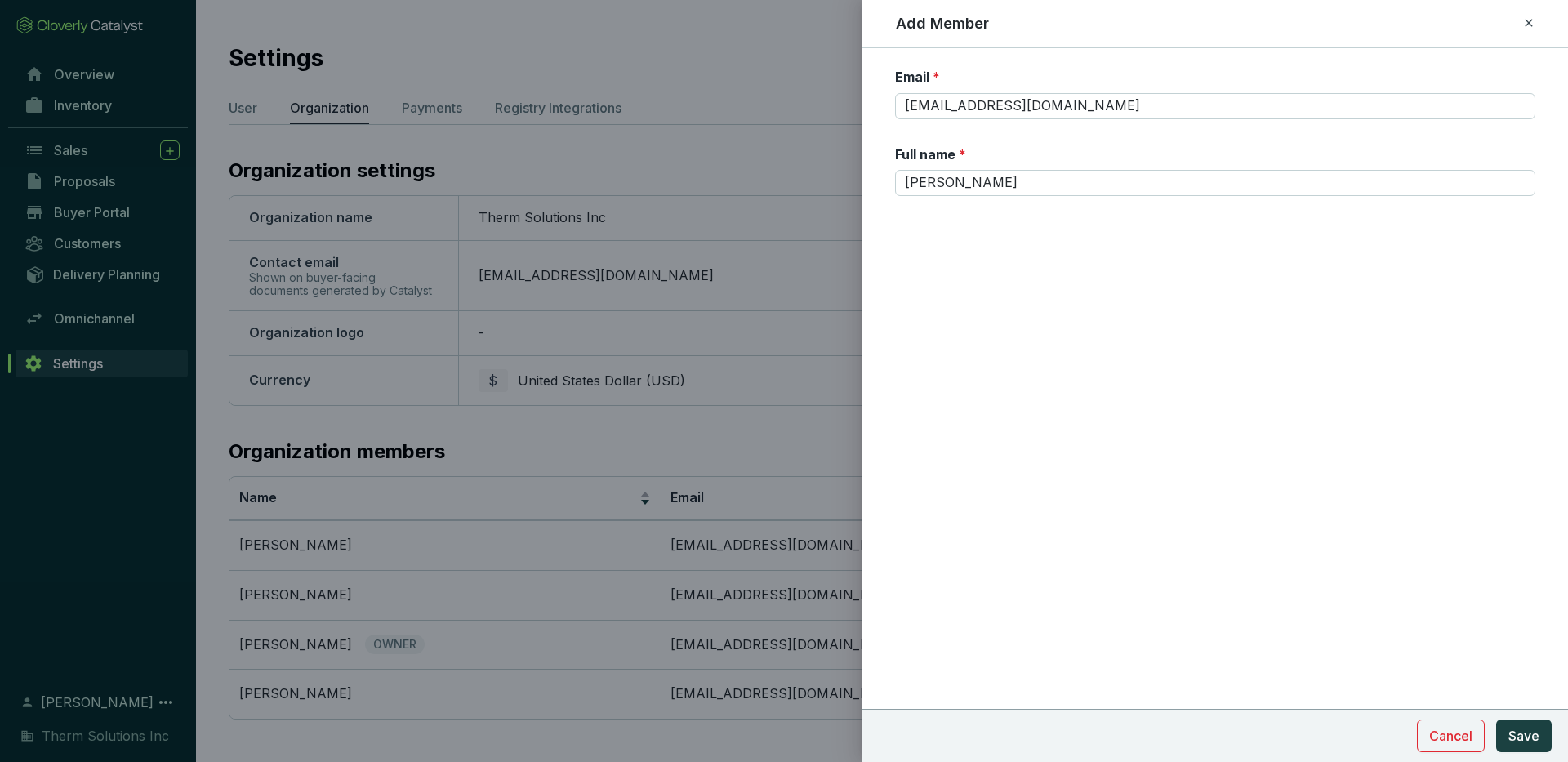
click at [1314, 513] on div "Email * [EMAIL_ADDRESS][DOMAIN_NAME] Full name * [PERSON_NAME] Cancel Save" at bounding box center [1215, 404] width 706 height 714
click at [1528, 719] on span "Save" at bounding box center [1523, 736] width 31 height 20
